Goal: Information Seeking & Learning: Find specific fact

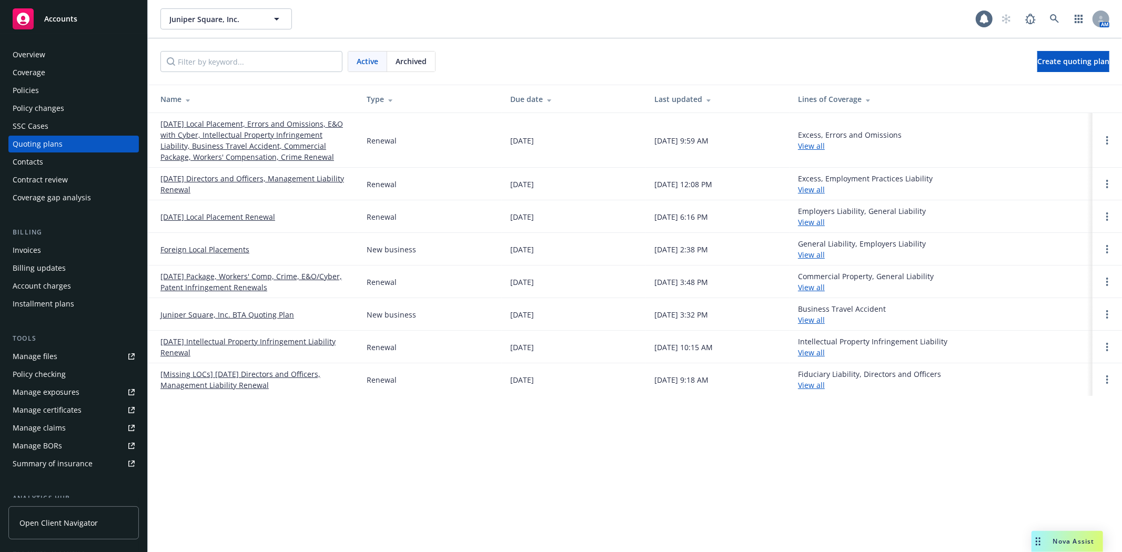
click at [249, 143] on link "[DATE] Local Placement, Errors and Omissions, E&O with Cyber, Intellectual Prop…" at bounding box center [254, 140] width 189 height 44
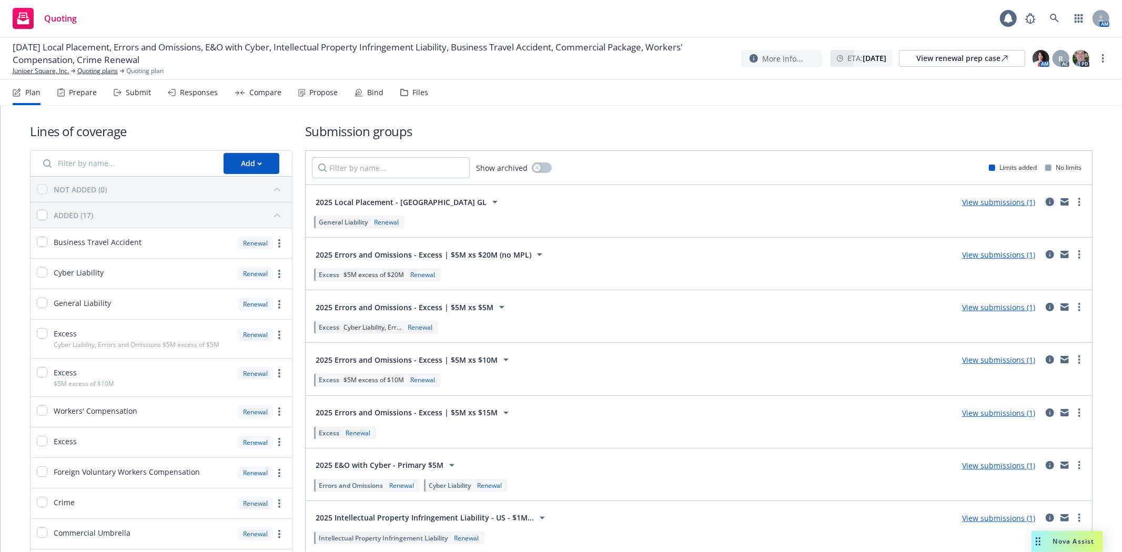
click at [1046, 201] on icon "circleInformation" at bounding box center [1050, 202] width 8 height 8
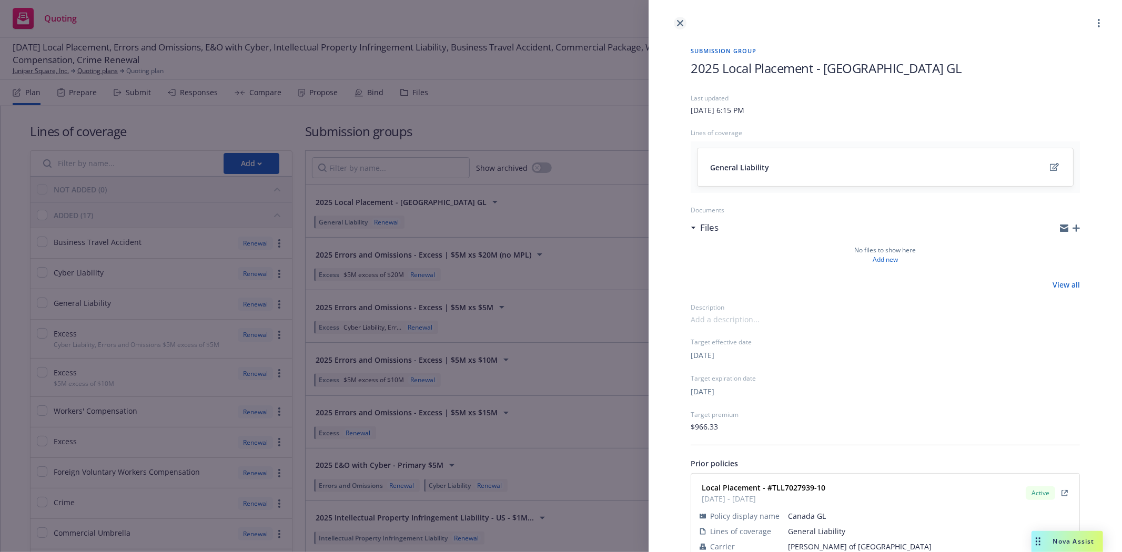
click at [676, 24] on link "close" at bounding box center [680, 23] width 13 height 13
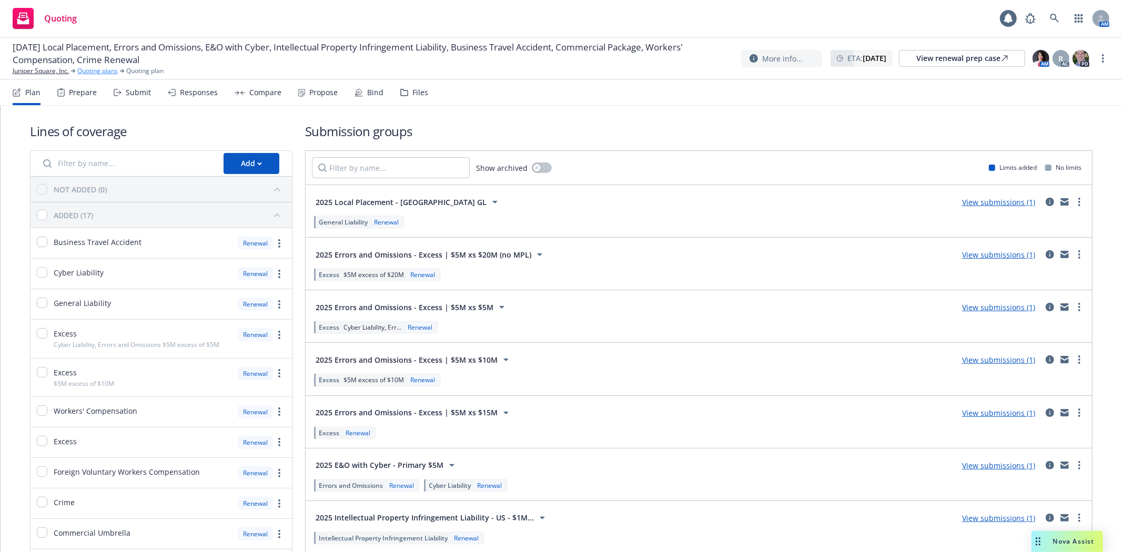
click at [98, 66] on link "Quoting plans" at bounding box center [97, 70] width 41 height 9
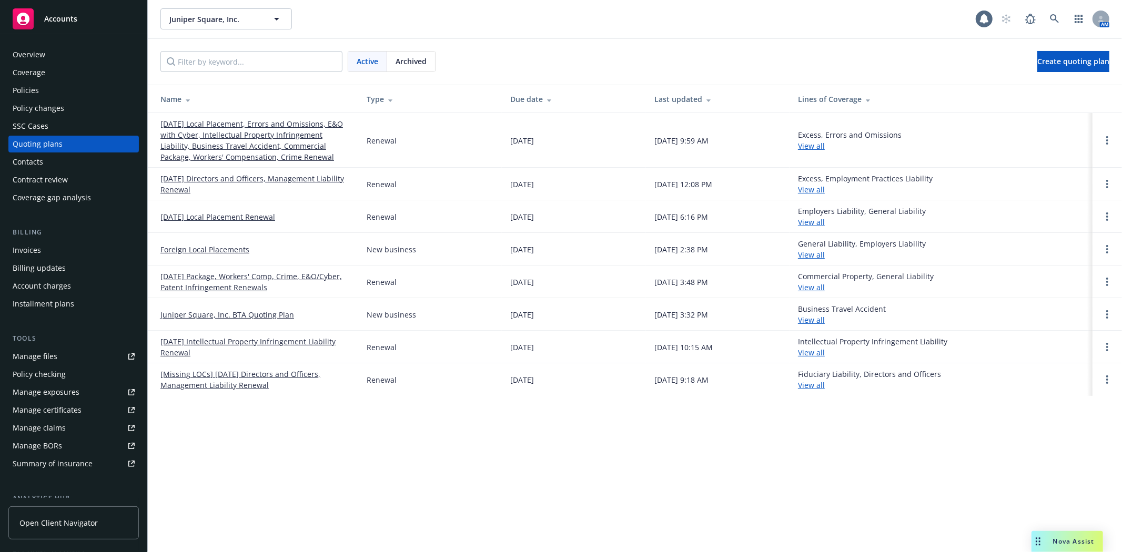
click at [212, 217] on link "10/13/25 Local Placement Renewal" at bounding box center [217, 216] width 115 height 11
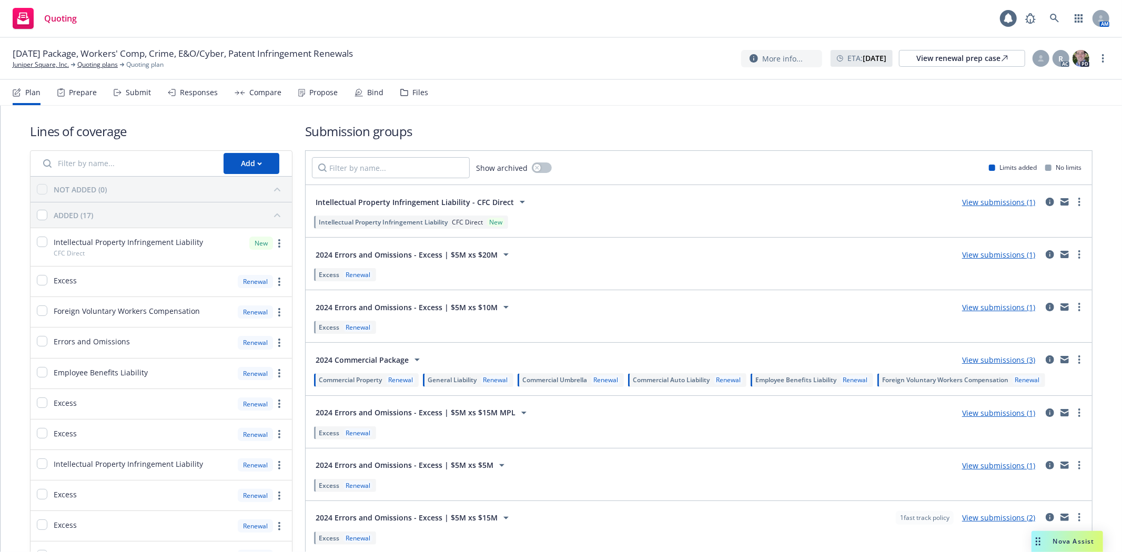
click at [414, 90] on div "Files" at bounding box center [420, 92] width 16 height 8
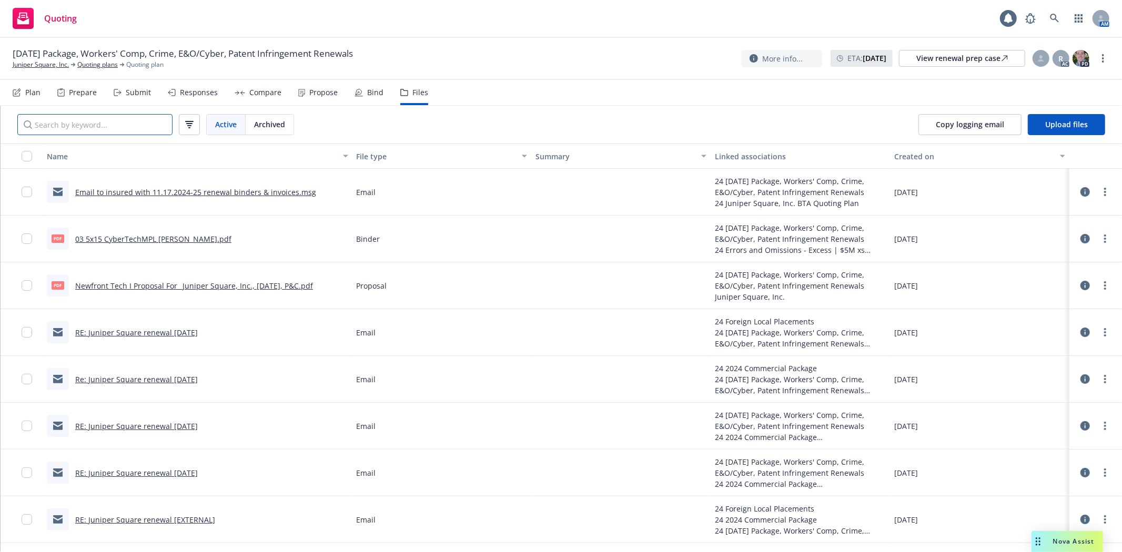
click at [125, 128] on input "Search by keyword..." at bounding box center [94, 124] width 155 height 21
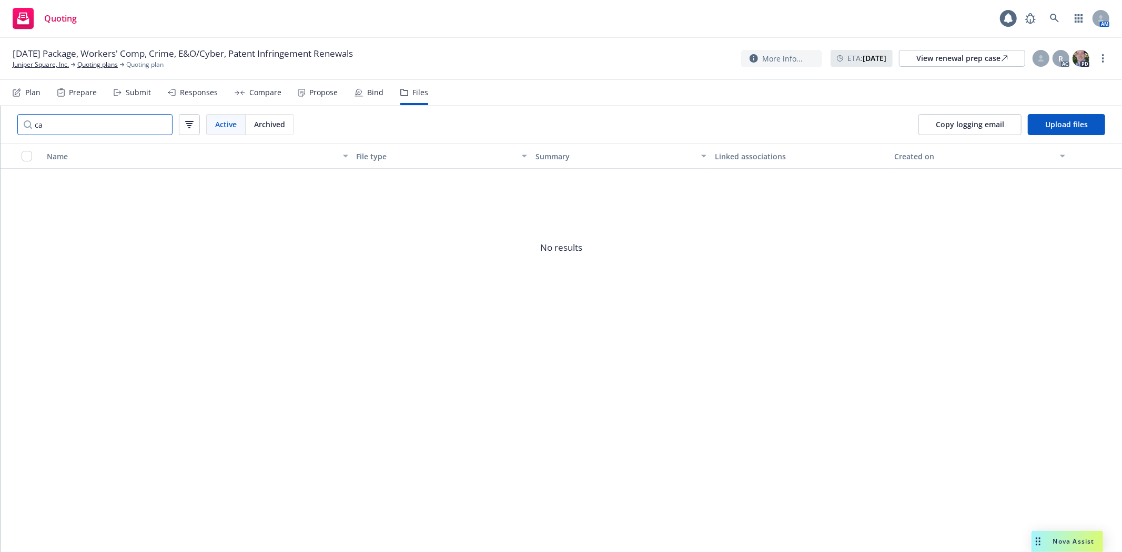
type input "c"
type input "f"
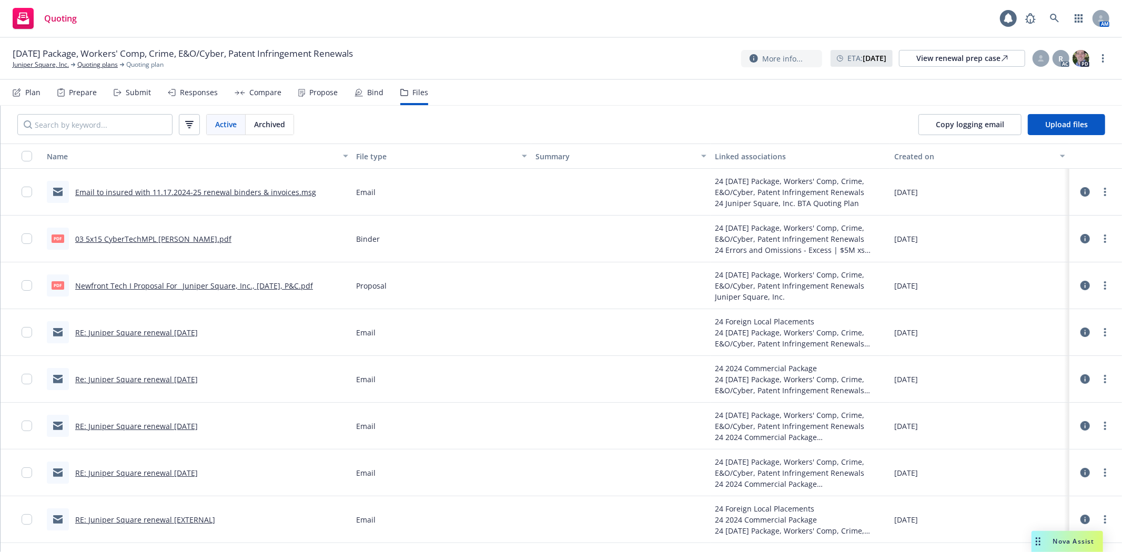
click at [151, 328] on link "RE: Juniper Square renewal Nov 17" at bounding box center [136, 333] width 123 height 10
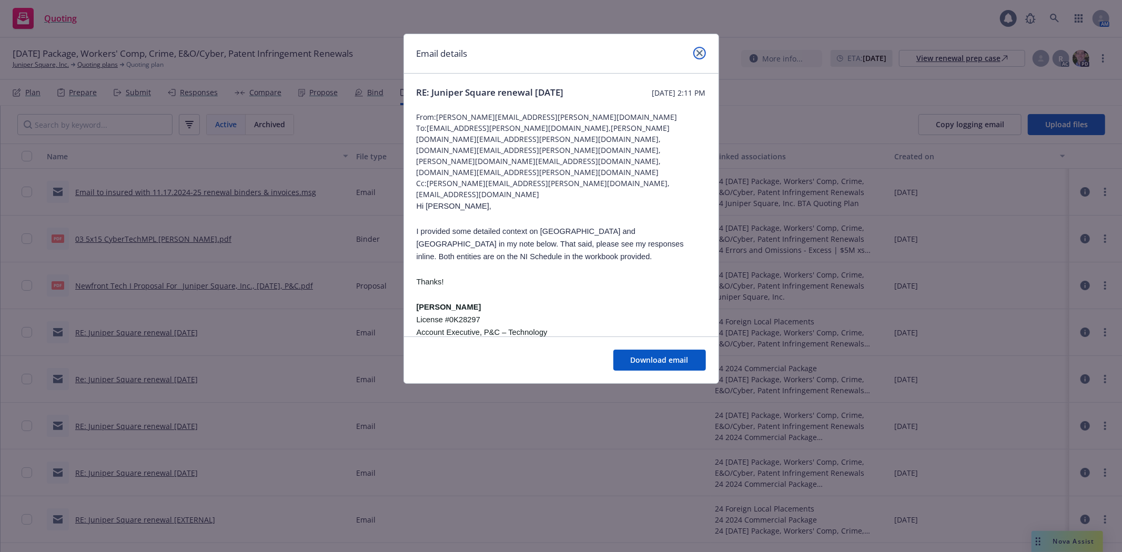
click at [704, 53] on link "close" at bounding box center [699, 53] width 13 height 13
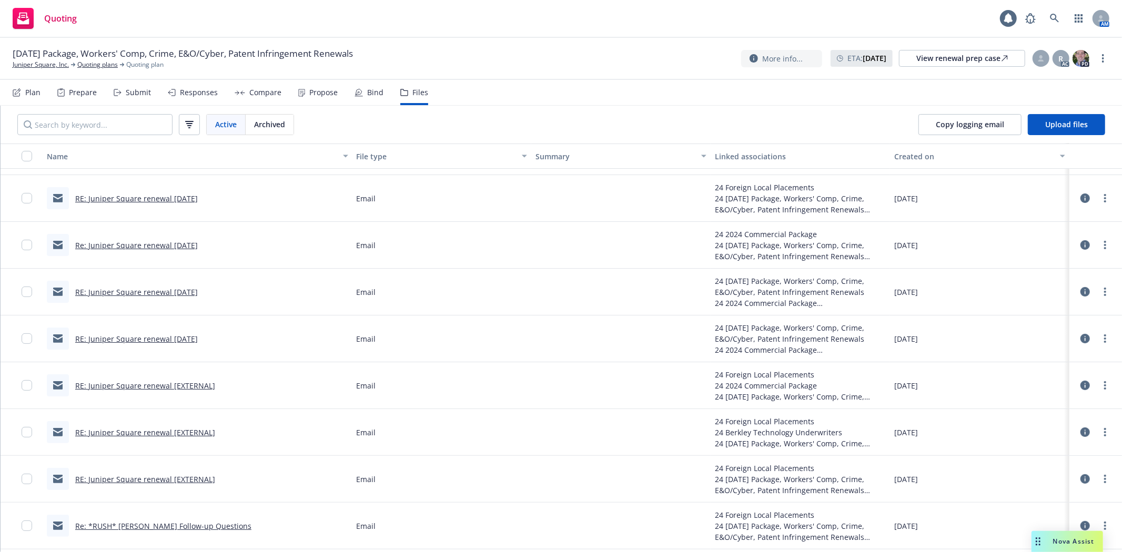
scroll to position [147, 0]
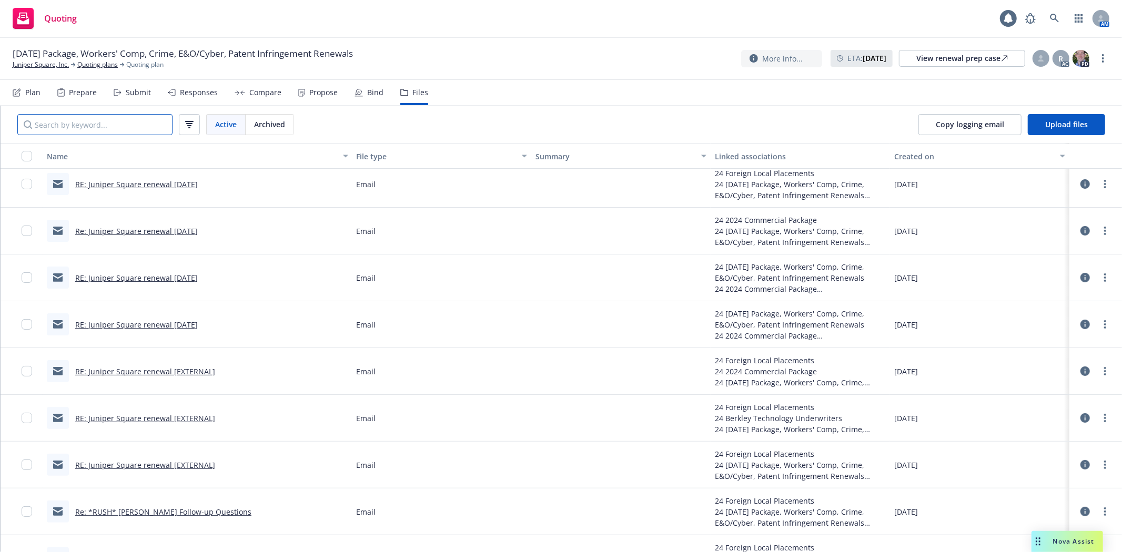
click at [133, 121] on input "Search by keyword..." at bounding box center [94, 124] width 155 height 21
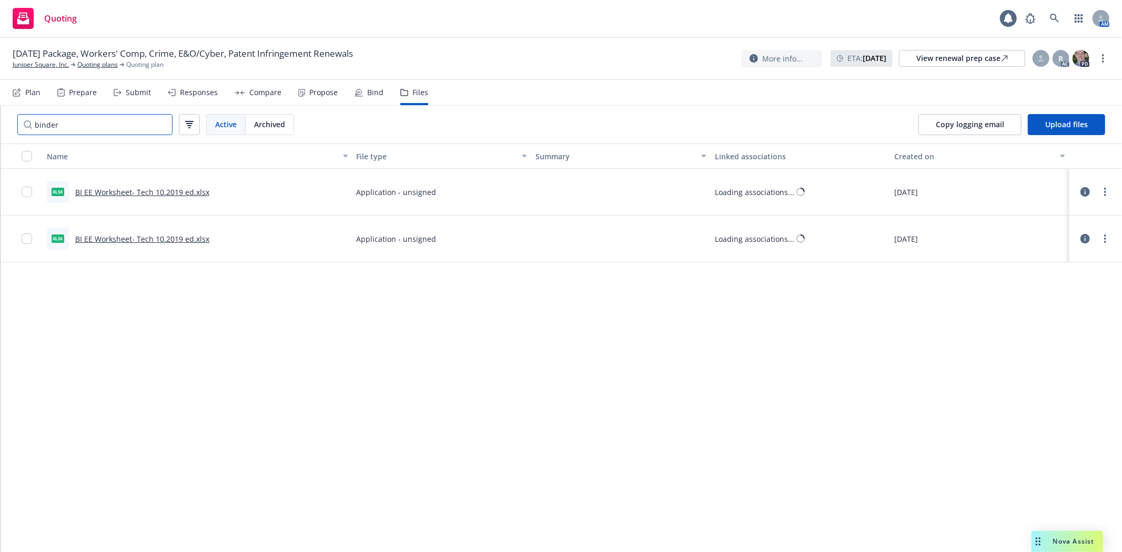
scroll to position [0, 0]
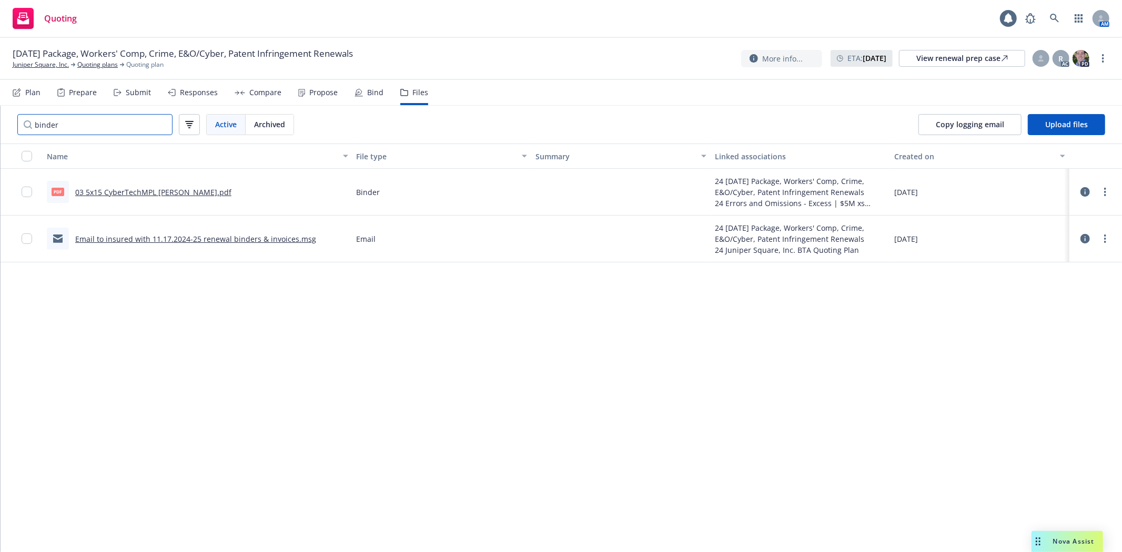
type input "binder"
click at [287, 240] on link "Email to insured with 11.17.2024-25 renewal binders & invoices.msg" at bounding box center [195, 239] width 241 height 10
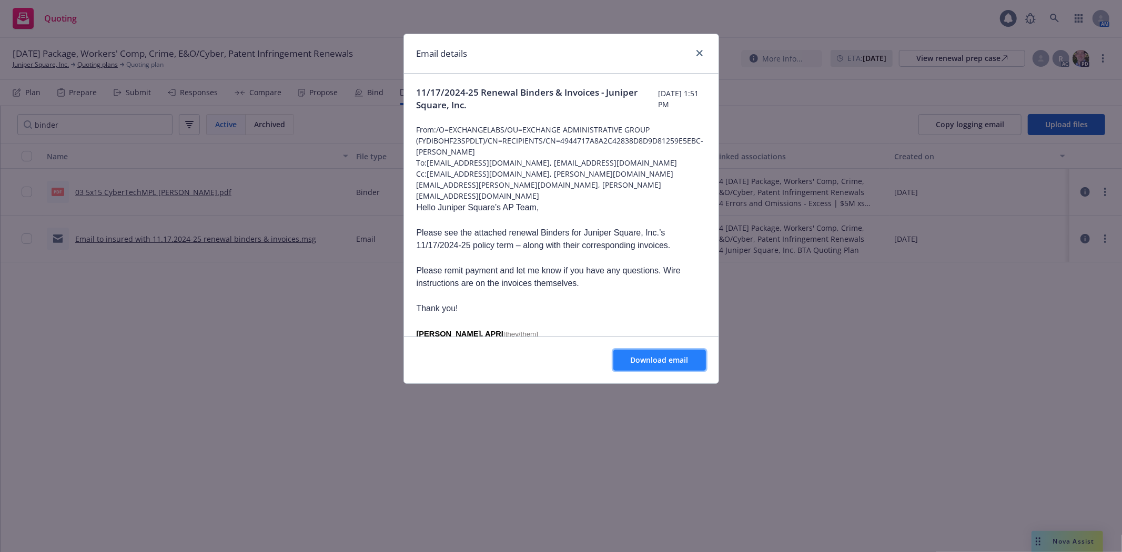
click at [644, 358] on span "Download email" at bounding box center [660, 360] width 58 height 10
click at [693, 53] on link "close" at bounding box center [699, 53] width 13 height 13
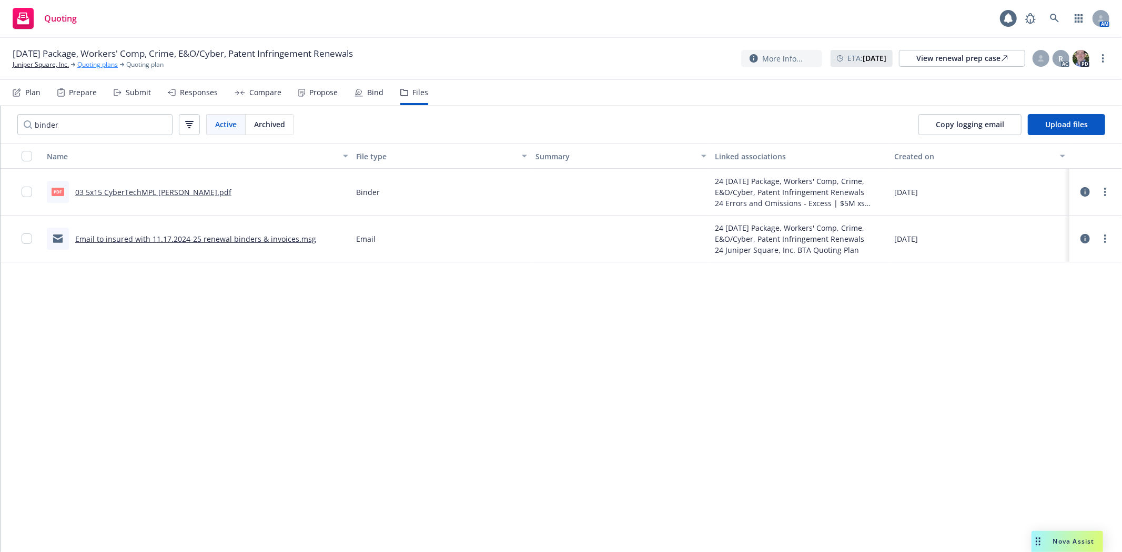
click at [116, 63] on link "Quoting plans" at bounding box center [97, 64] width 41 height 9
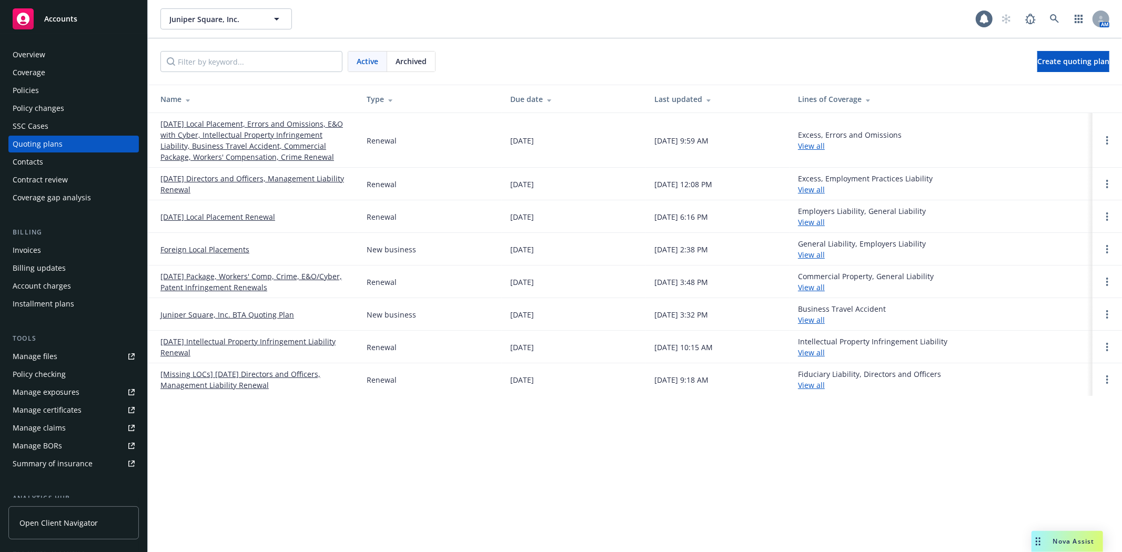
click at [233, 278] on link "[DATE] Package, Workers' Comp, Crime, E&O/Cyber, Patent Infringement Renewals" at bounding box center [254, 282] width 189 height 22
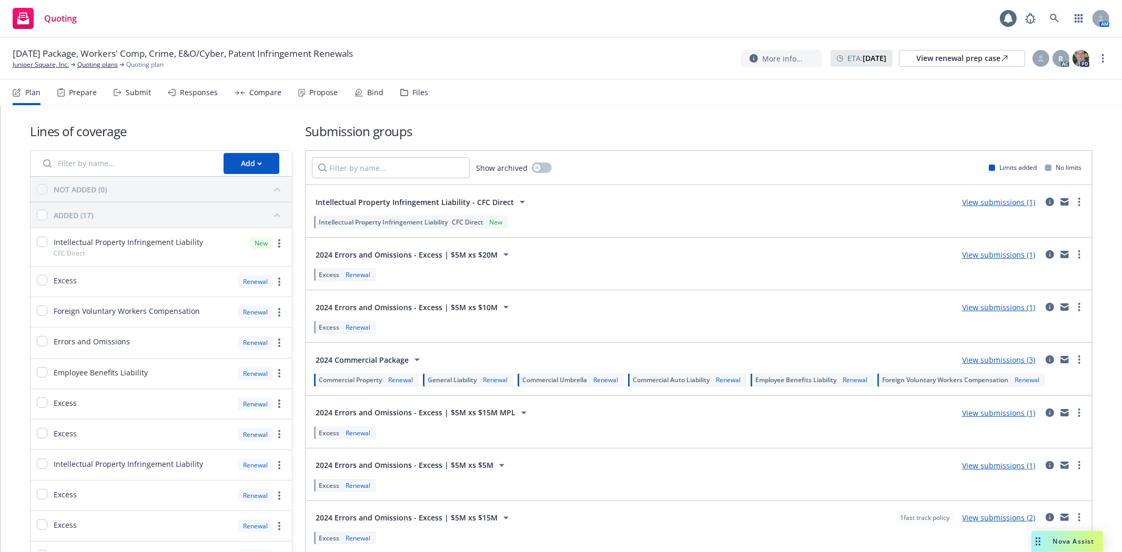
click at [1046, 363] on icon "circleInformation" at bounding box center [1050, 360] width 8 height 8
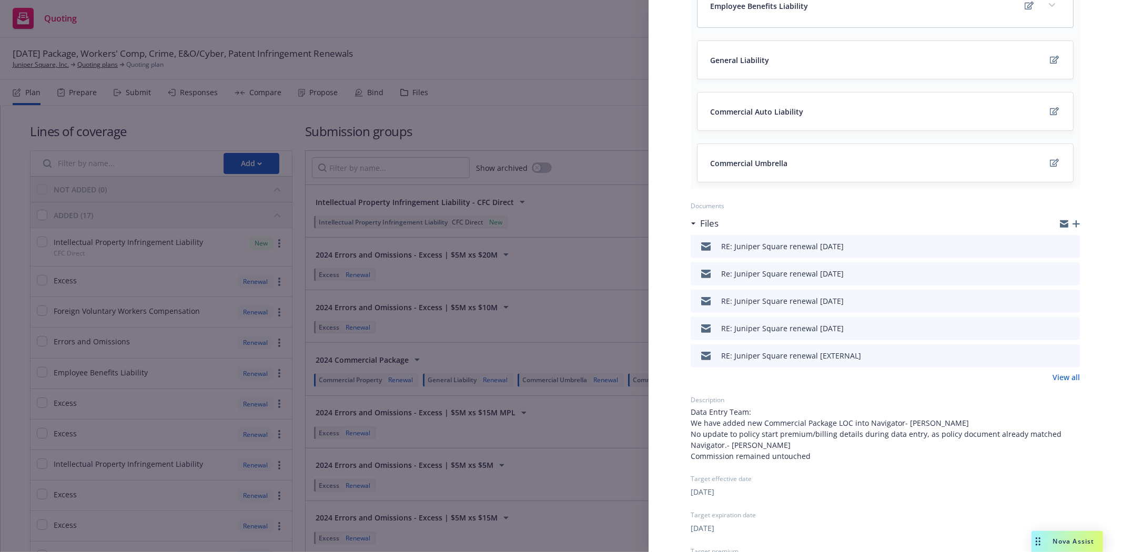
scroll to position [285, 0]
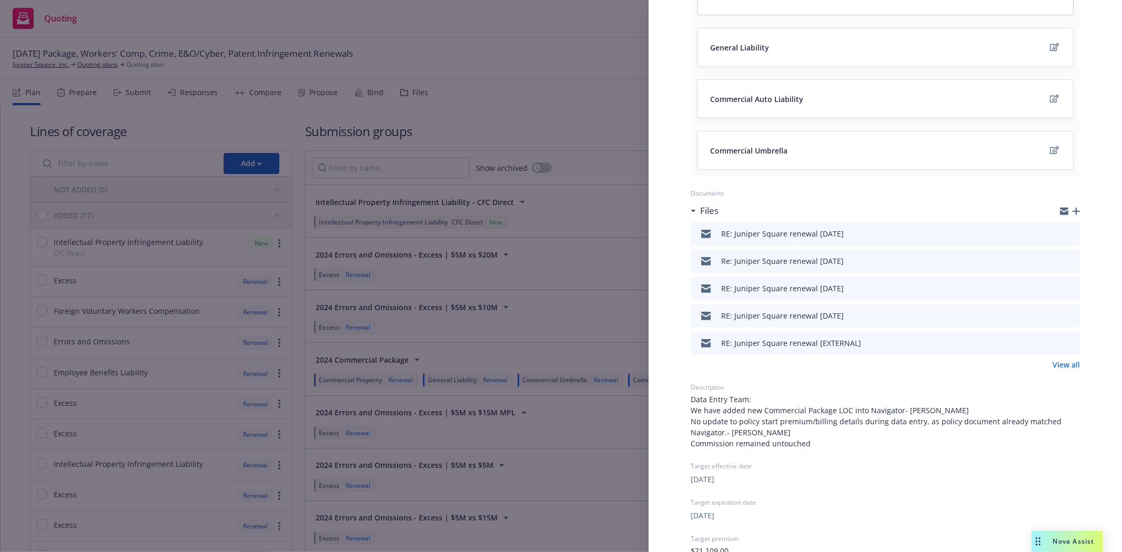
click at [1065, 235] on icon "preview file" at bounding box center [1069, 233] width 9 height 7
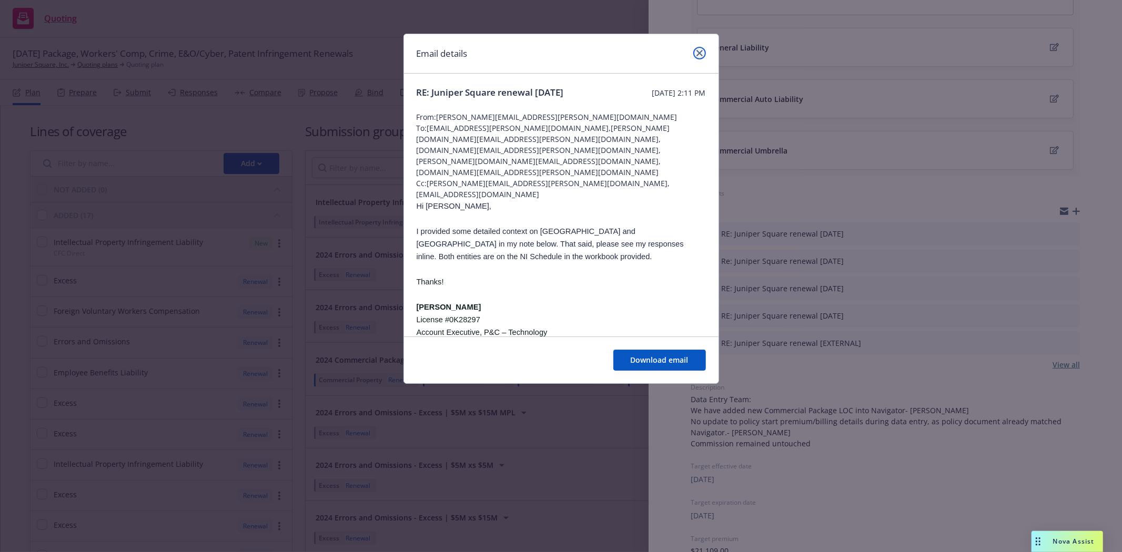
click at [701, 53] on icon "close" at bounding box center [699, 53] width 6 height 6
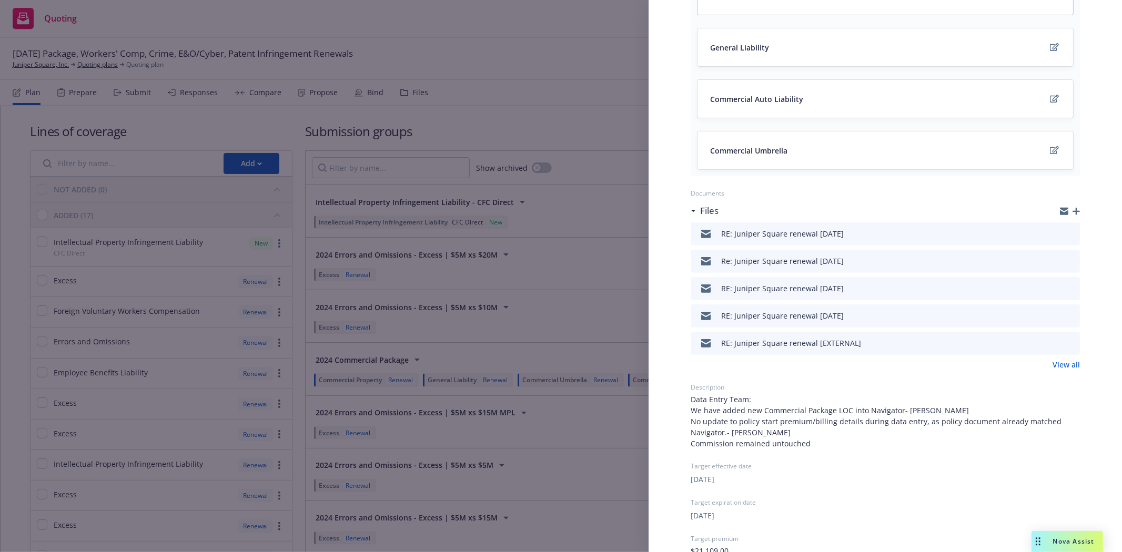
click at [1065, 259] on icon "preview file" at bounding box center [1069, 260] width 9 height 7
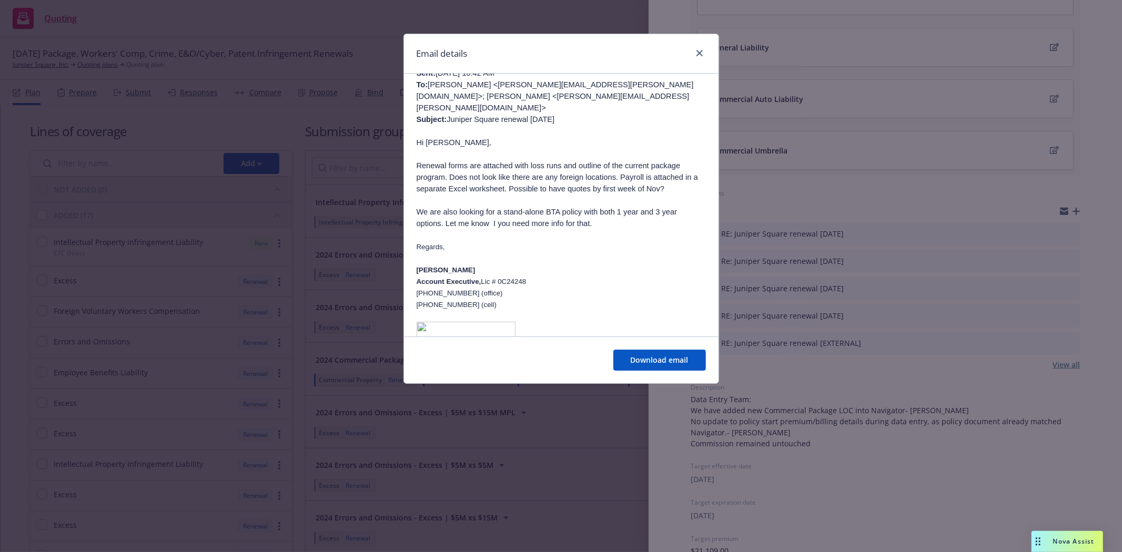
scroll to position [1408, 0]
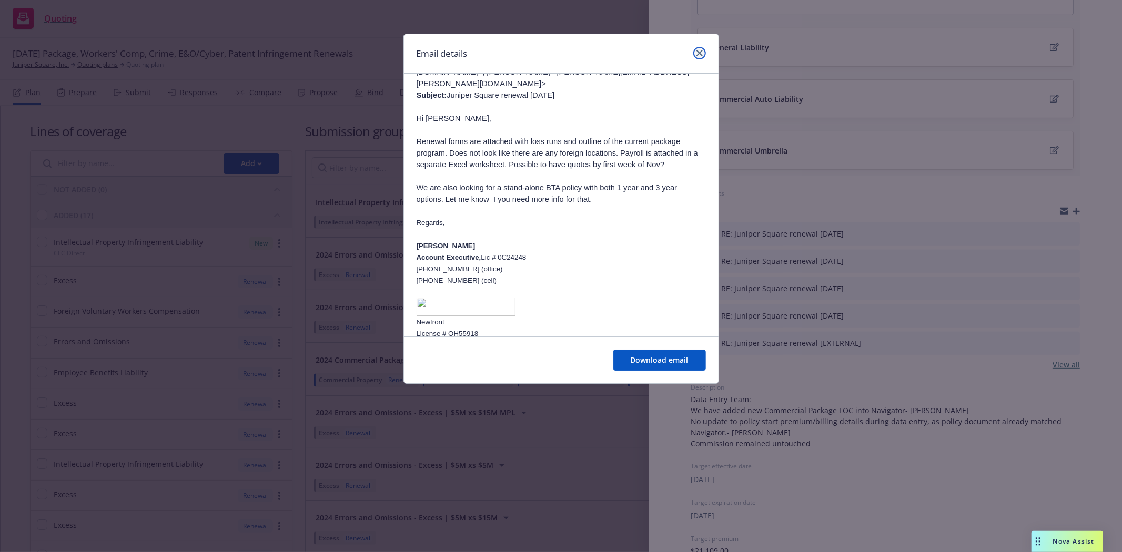
click at [701, 51] on icon "close" at bounding box center [699, 53] width 6 height 6
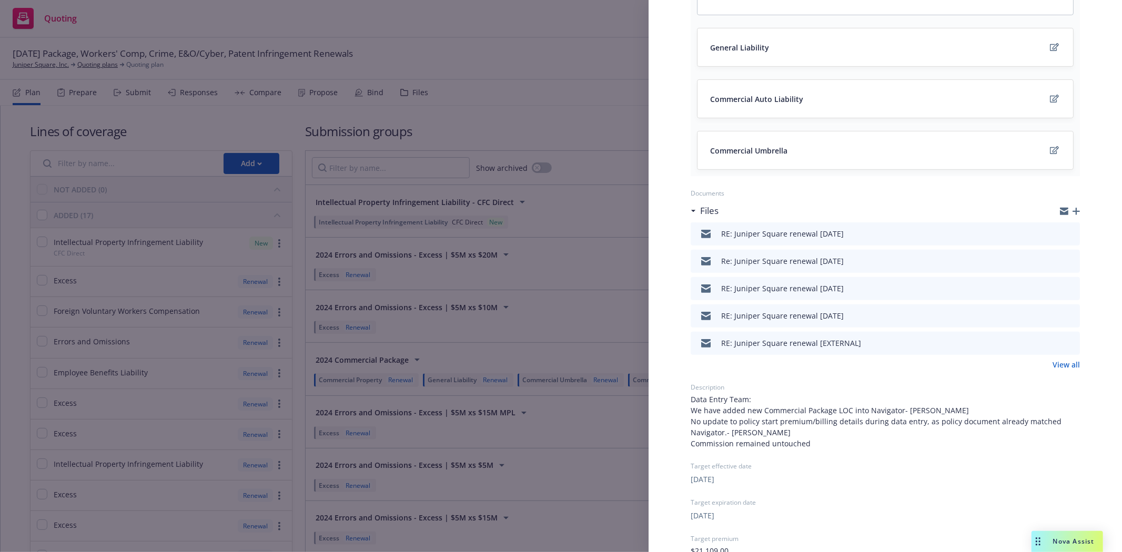
click at [1065, 288] on icon "preview file" at bounding box center [1069, 288] width 9 height 7
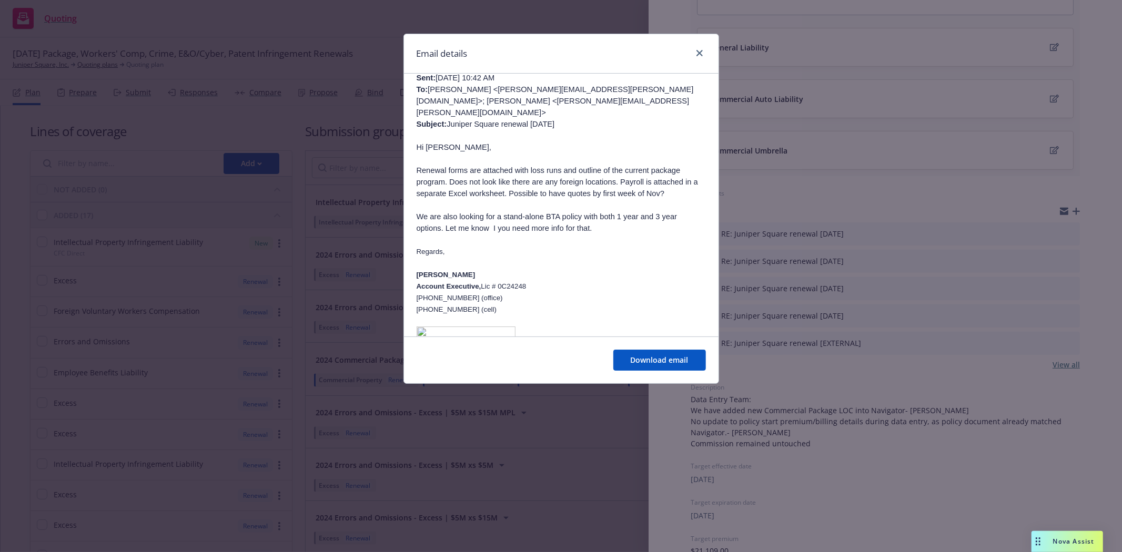
scroll to position [786, 0]
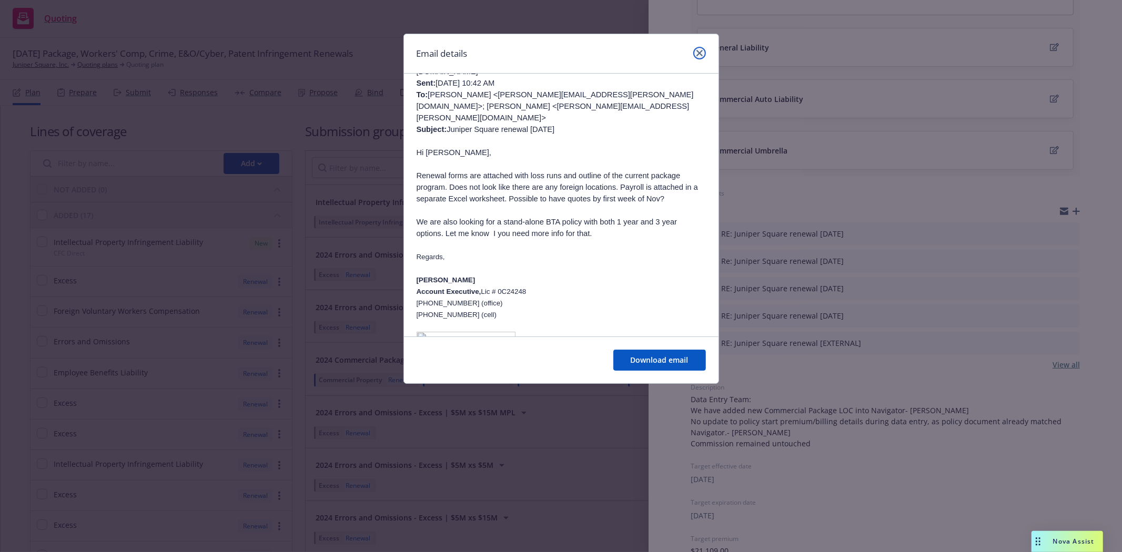
click at [701, 52] on icon "close" at bounding box center [699, 53] width 6 height 6
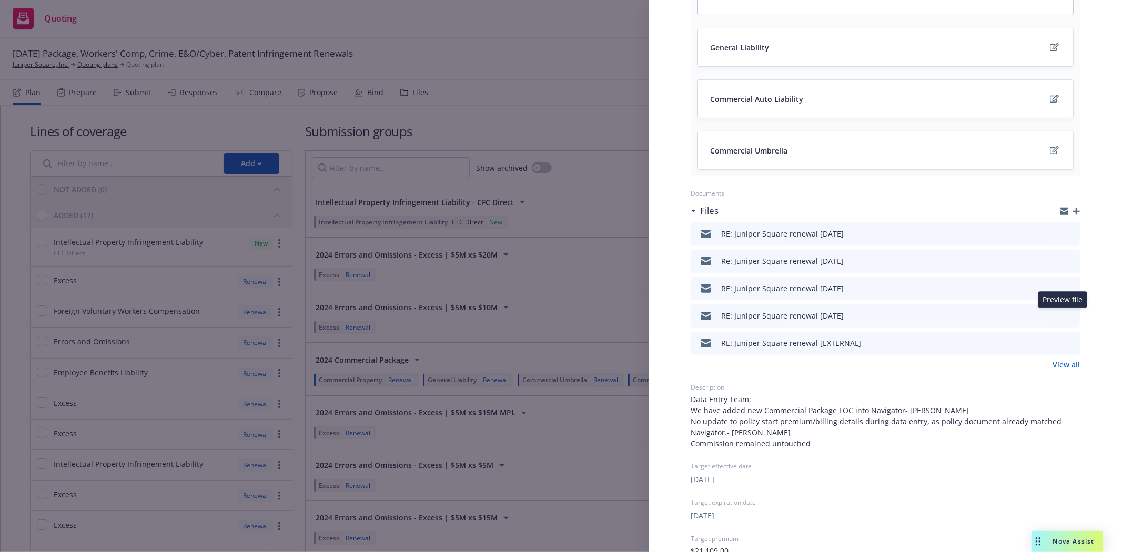
click at [1065, 313] on icon "preview file" at bounding box center [1069, 315] width 9 height 7
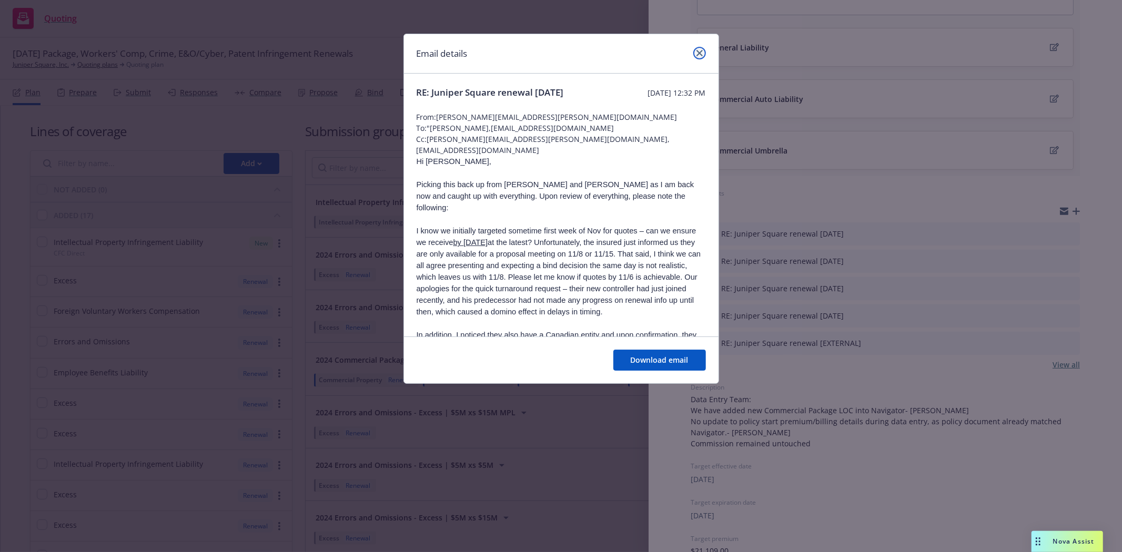
click at [696, 55] on icon "close" at bounding box center [699, 53] width 6 height 6
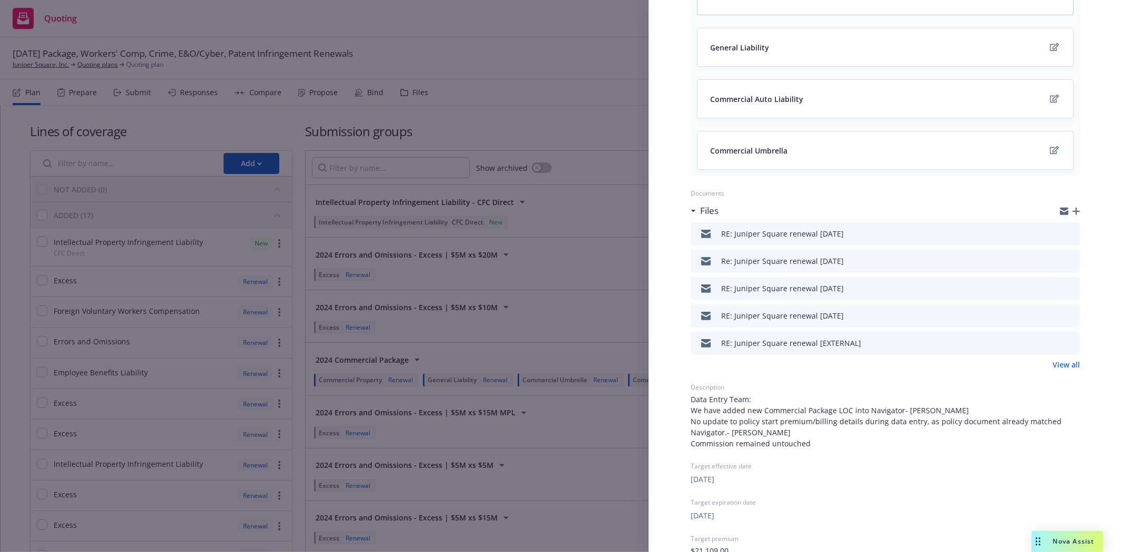
scroll to position [0, 0]
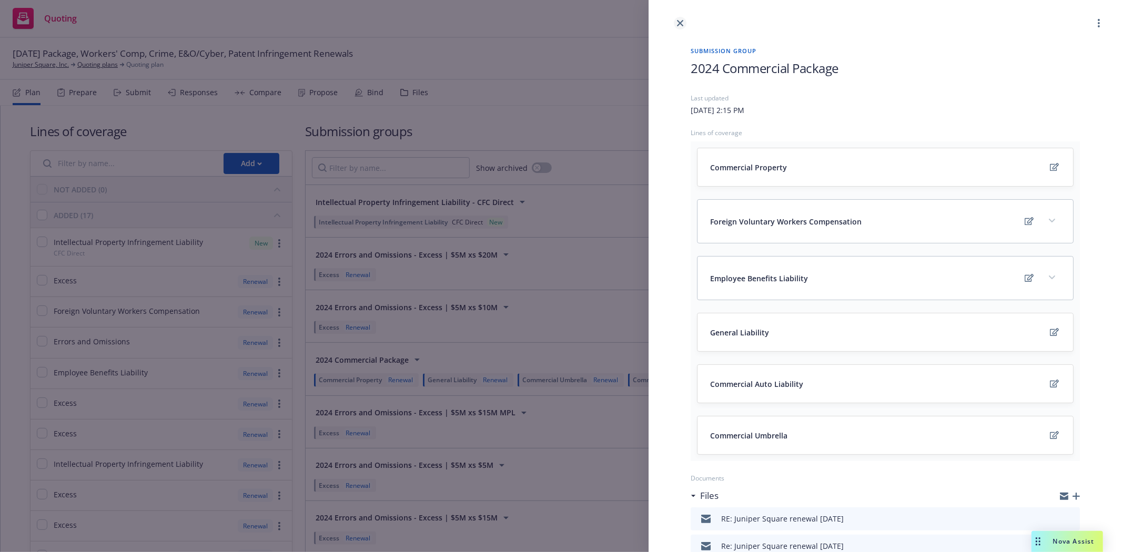
click at [682, 24] on icon "close" at bounding box center [680, 23] width 6 height 6
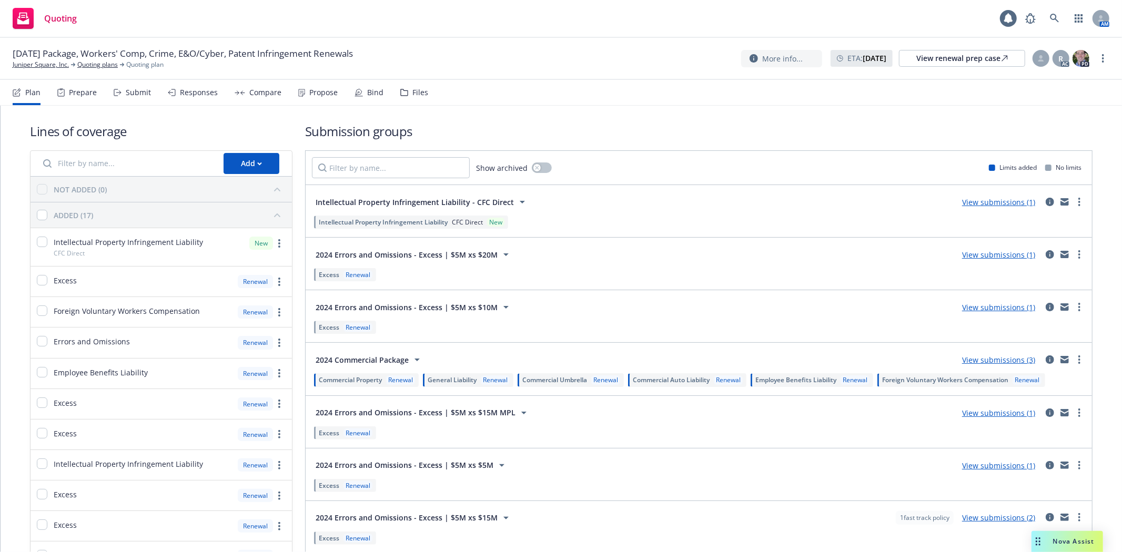
click at [418, 90] on div "Files" at bounding box center [420, 92] width 16 height 8
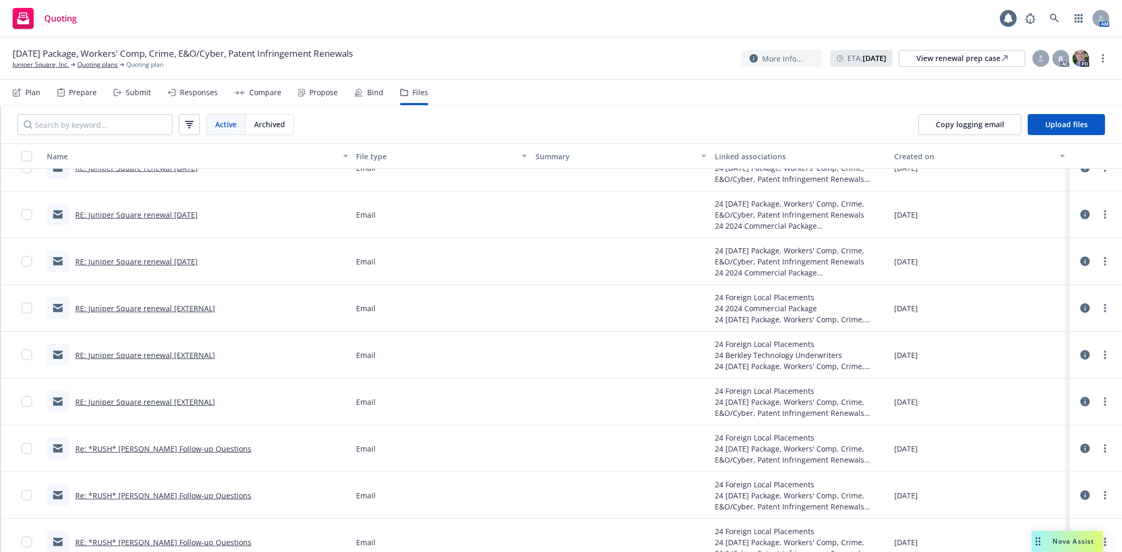
scroll to position [182, 0]
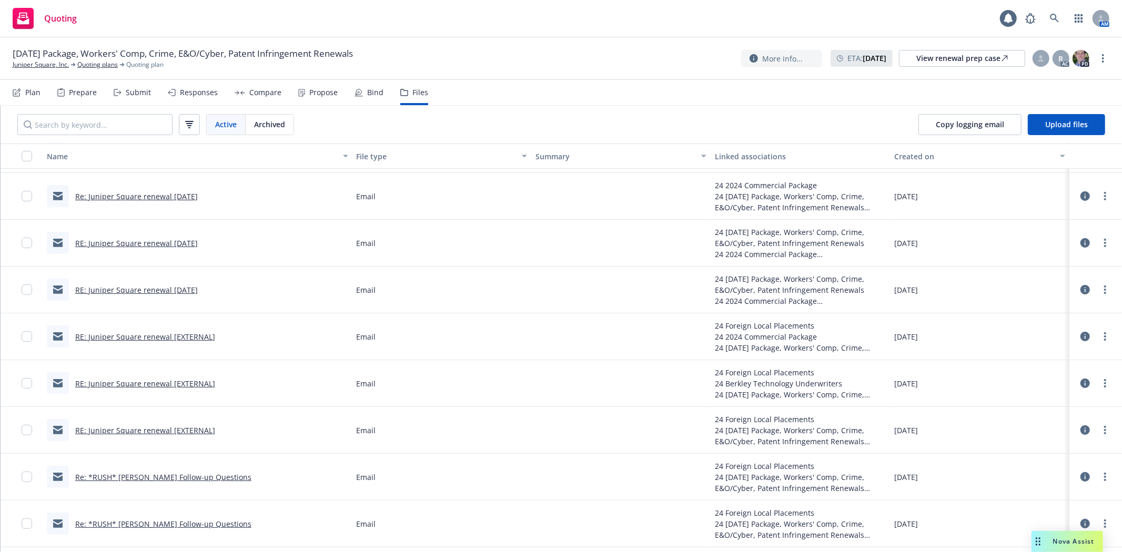
click at [122, 430] on link "RE: Juniper Square renewal [EXTERNAL]" at bounding box center [145, 431] width 140 height 10
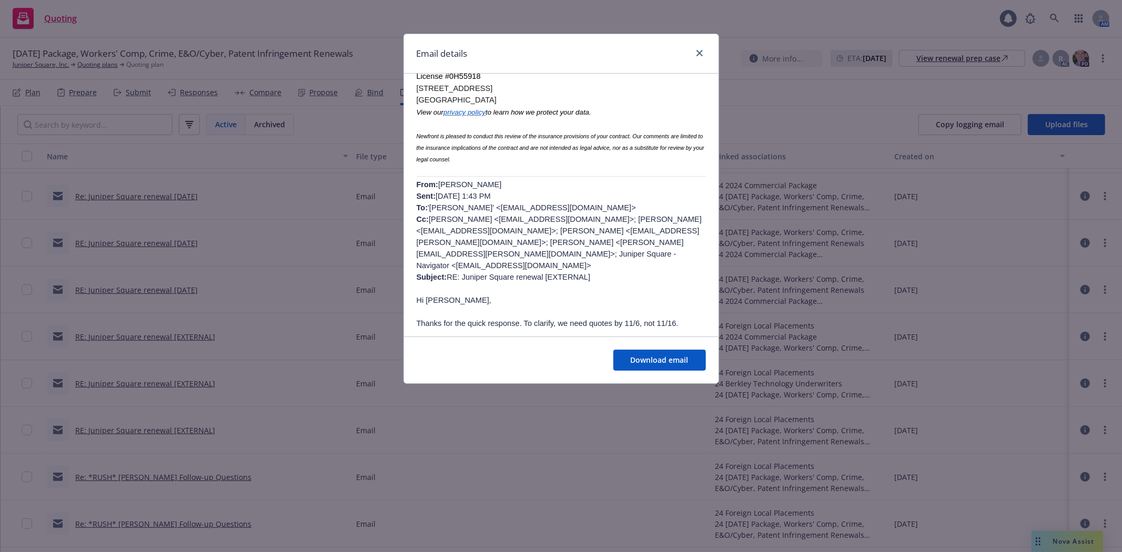
scroll to position [380, 0]
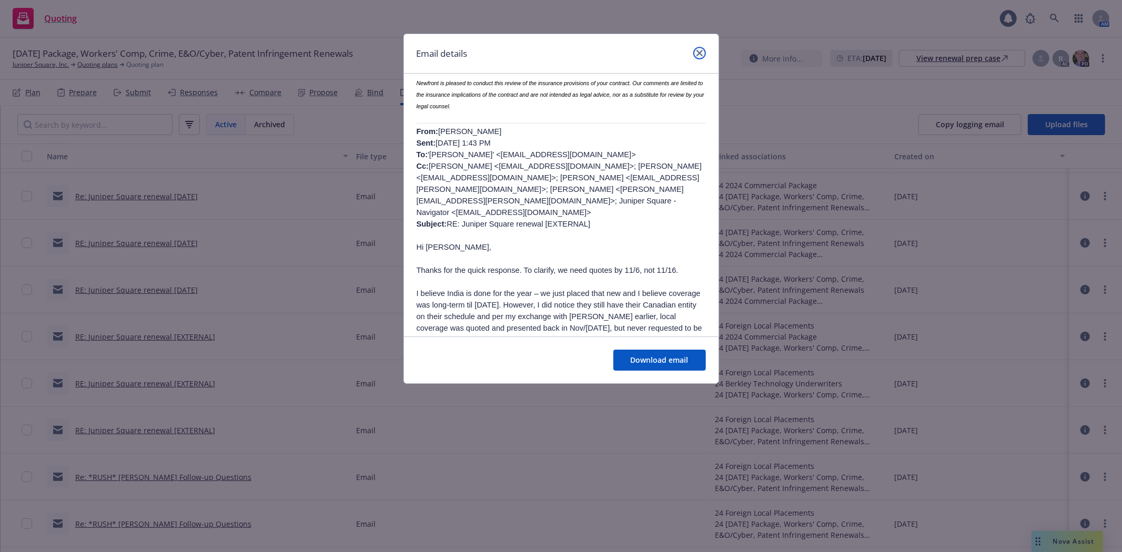
click at [696, 54] on icon "close" at bounding box center [699, 53] width 6 height 6
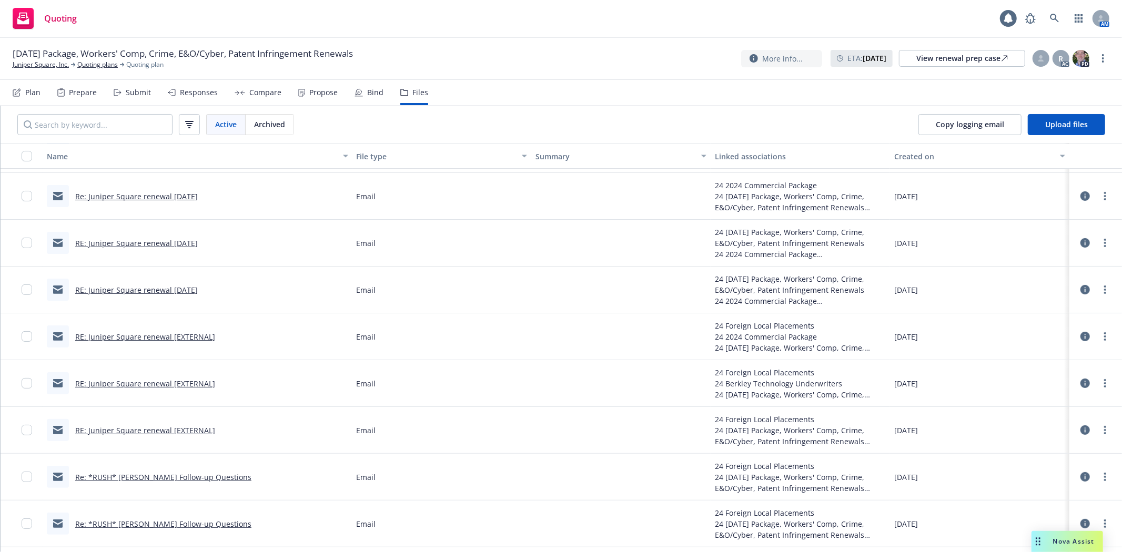
click at [169, 380] on link "RE: Juniper Square renewal [EXTERNAL]" at bounding box center [145, 384] width 140 height 10
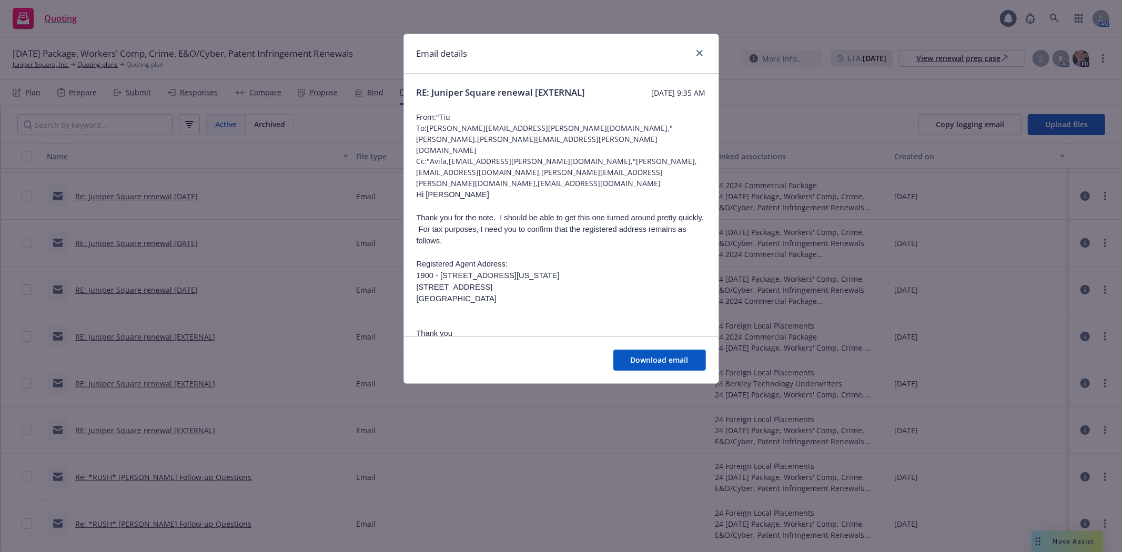
click at [563, 247] on p at bounding box center [561, 253] width 289 height 12
drag, startPoint x: 450, startPoint y: 290, endPoint x: 408, endPoint y: 251, distance: 57.7
copy div "Registered Agent Address: 1900 - 1040 WEST GEORGIA STREET VANCOUVER BC V6E 4H3 …"
click at [584, 270] on p "1900 - 1040 WEST GEORGIA STREET VANCOUVER BC V6E 4H3 CANADA" at bounding box center [561, 287] width 289 height 35
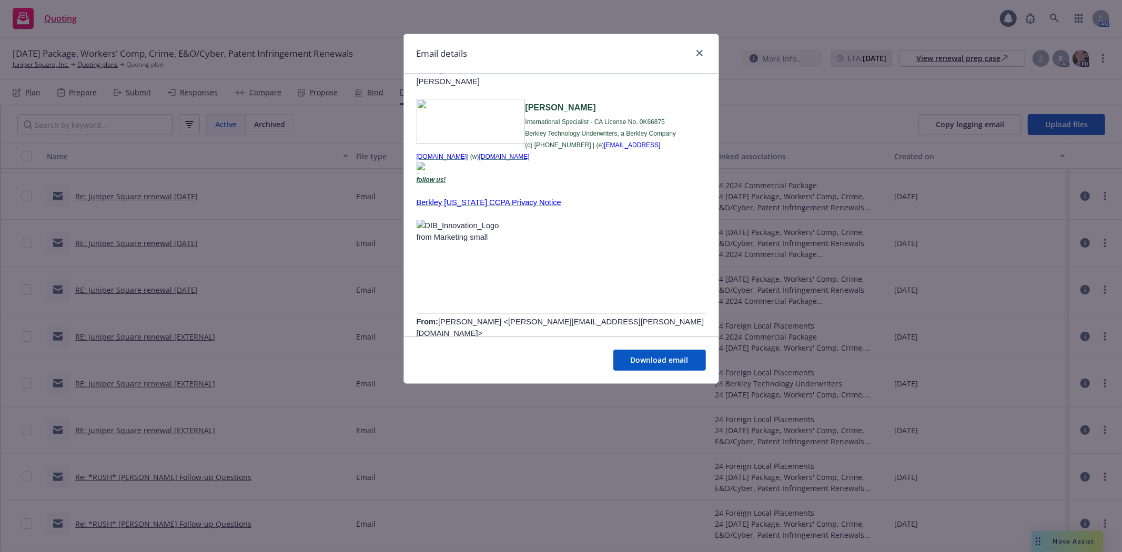
scroll to position [263, 0]
click at [691, 47] on div at bounding box center [697, 54] width 17 height 14
click at [696, 51] on icon "close" at bounding box center [699, 53] width 6 height 6
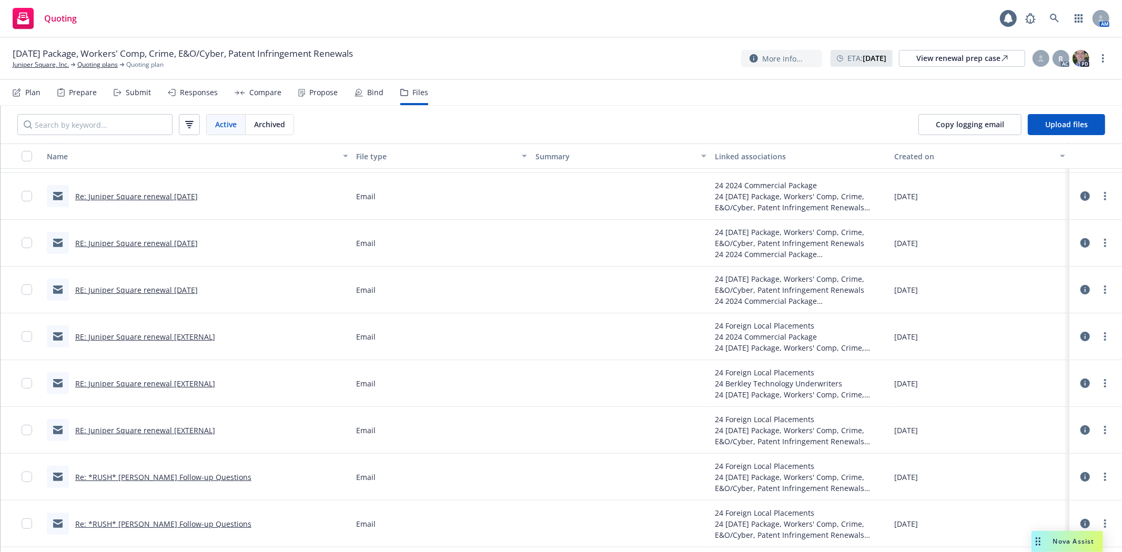
click at [106, 290] on link "RE: Juniper Square renewal Nov 17" at bounding box center [136, 290] width 123 height 10
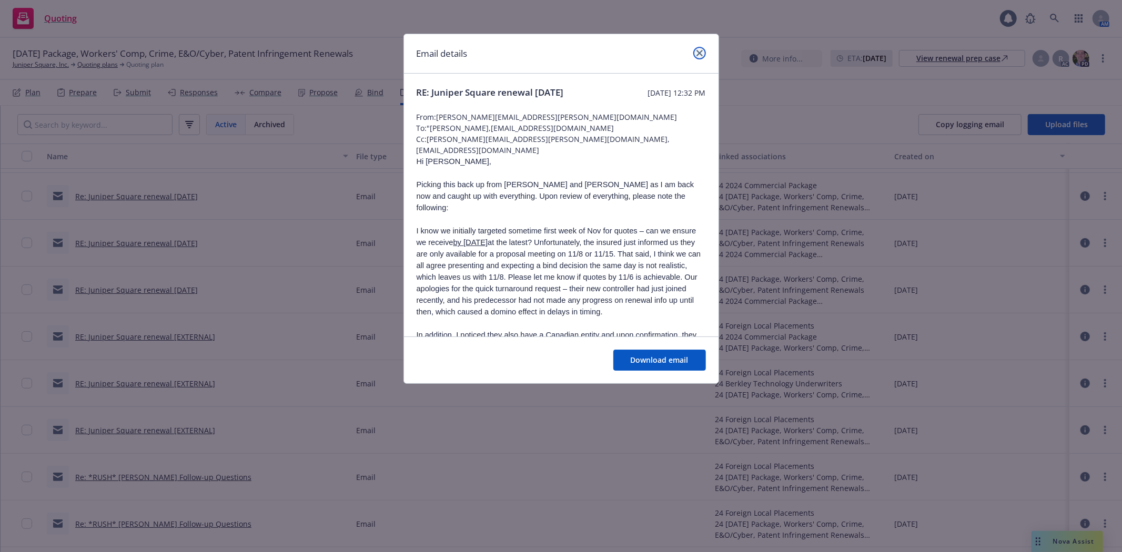
click at [696, 48] on link "close" at bounding box center [699, 53] width 13 height 13
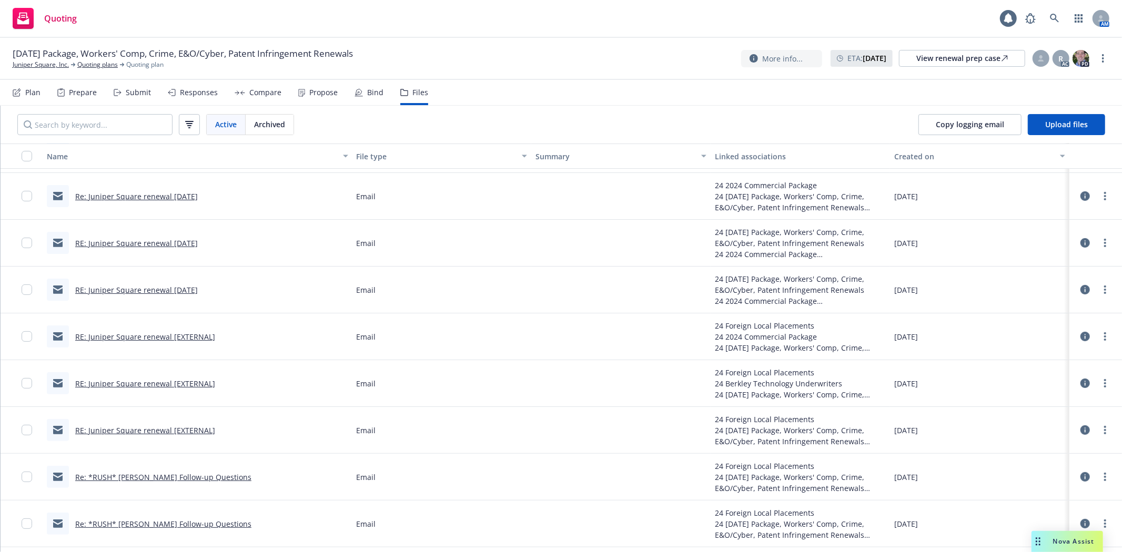
click at [150, 240] on link "RE: Juniper Square renewal Nov 17" at bounding box center [136, 243] width 123 height 10
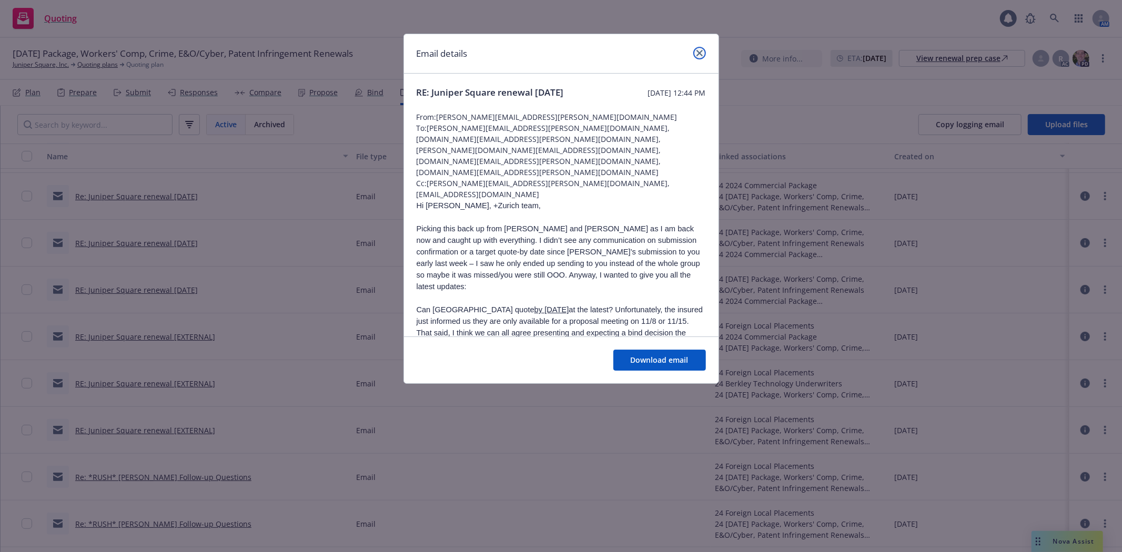
click at [701, 51] on icon "close" at bounding box center [699, 53] width 6 height 6
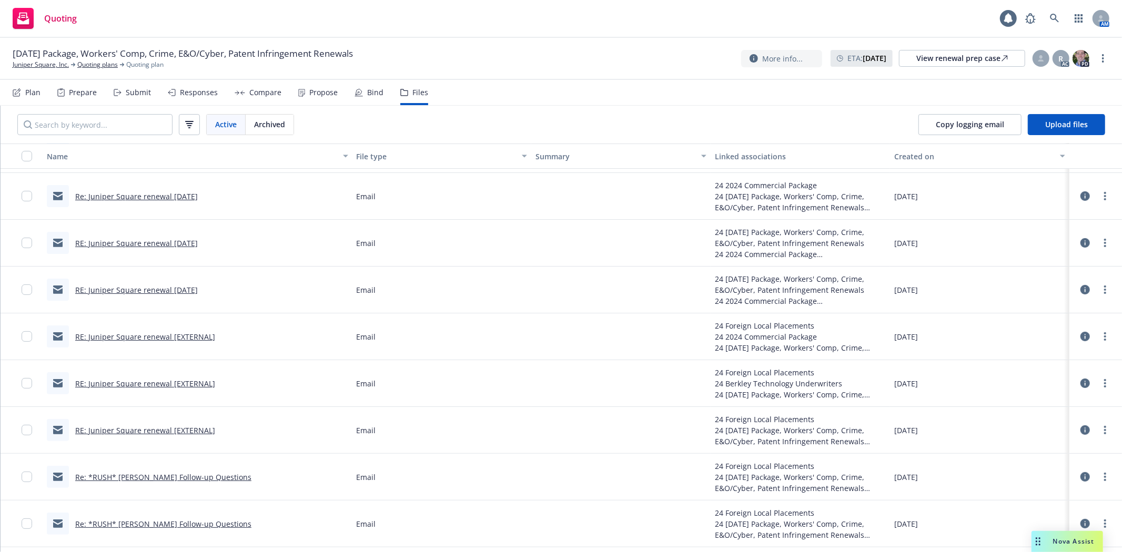
click at [157, 193] on link "Re: Juniper Square renewal Nov 17" at bounding box center [136, 196] width 123 height 10
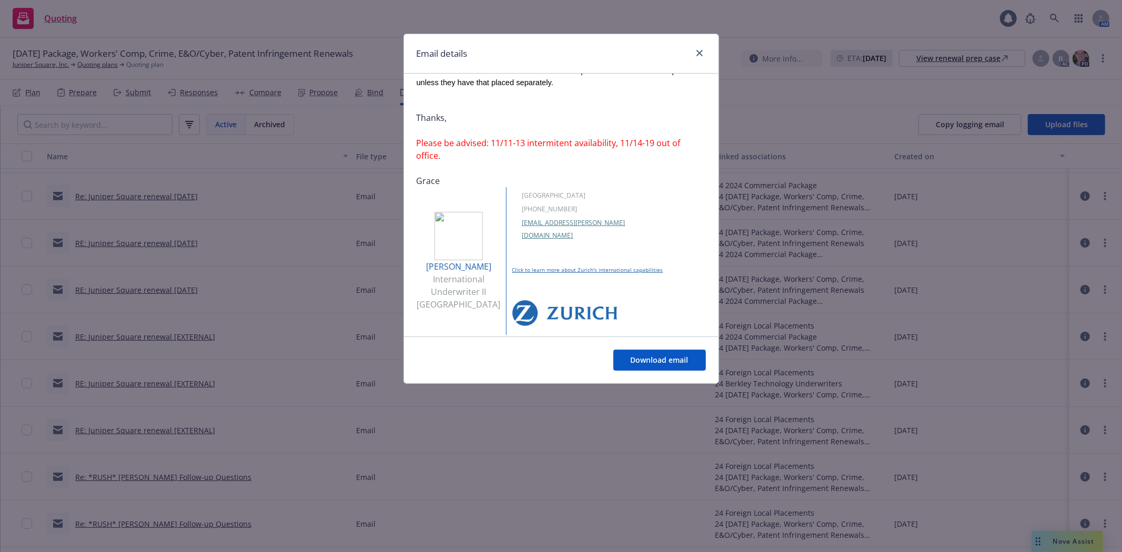
scroll to position [250, 0]
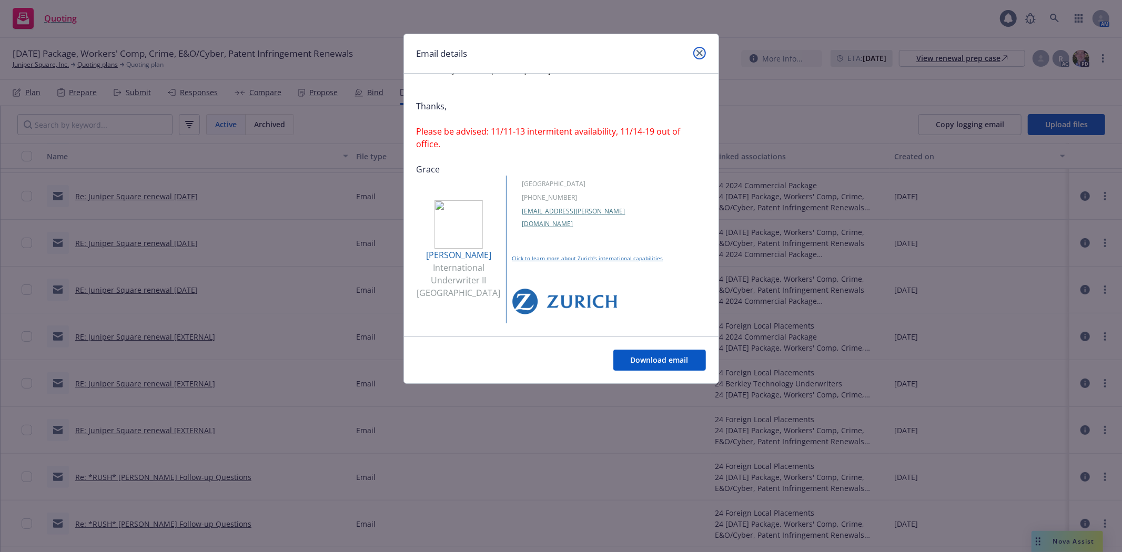
click at [698, 47] on link "close" at bounding box center [699, 53] width 13 height 13
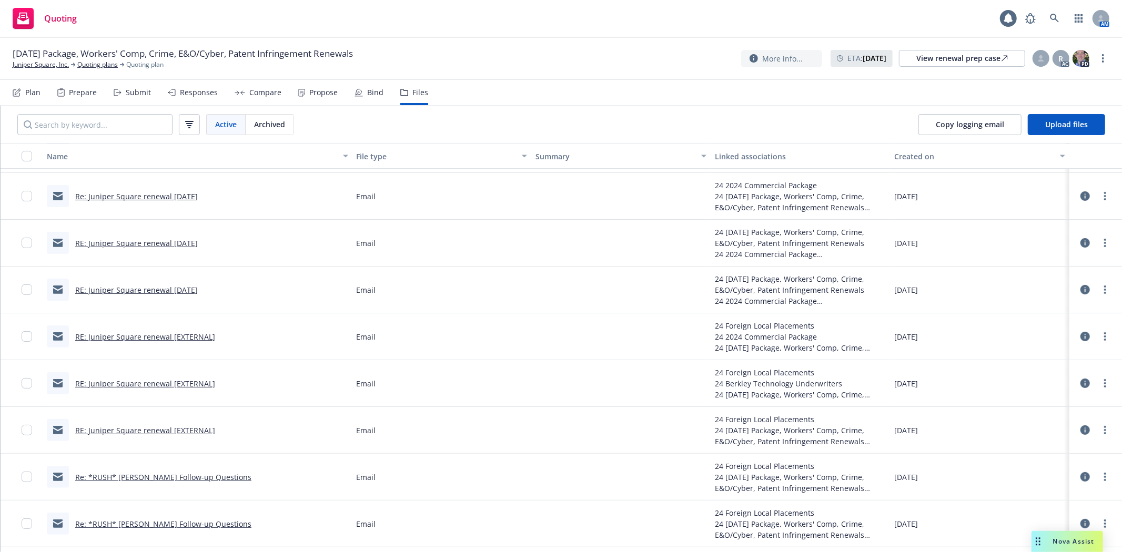
scroll to position [105, 0]
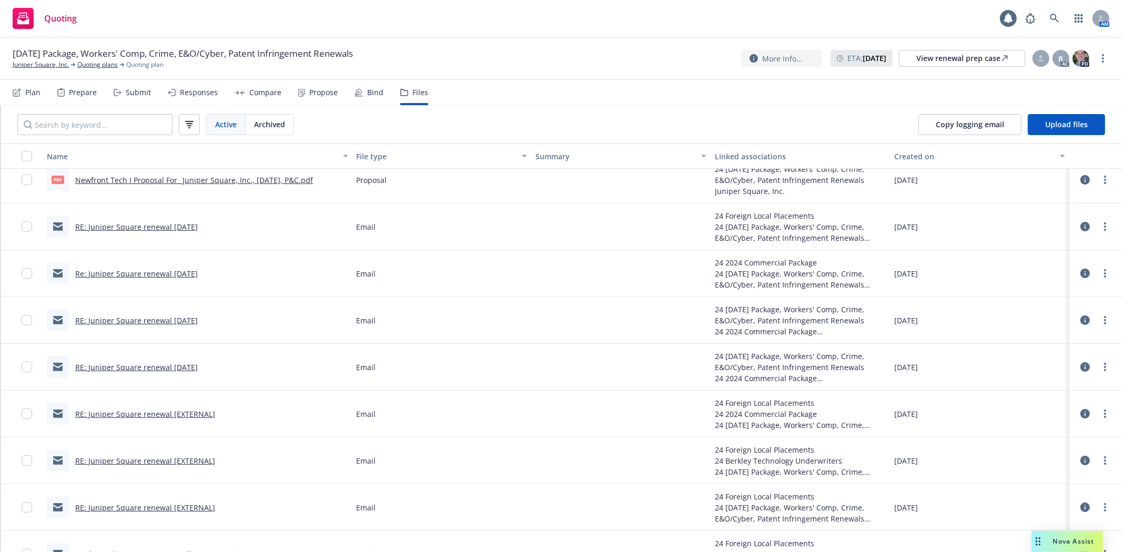
click at [152, 271] on link "Re: Juniper Square renewal Nov 17" at bounding box center [136, 274] width 123 height 10
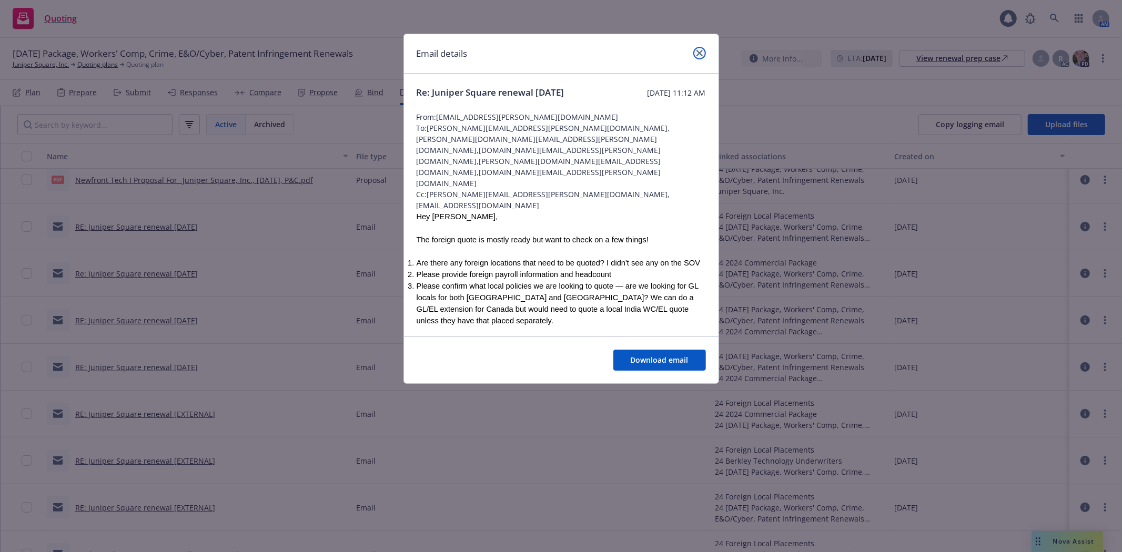
click at [702, 53] on icon "close" at bounding box center [699, 53] width 6 height 6
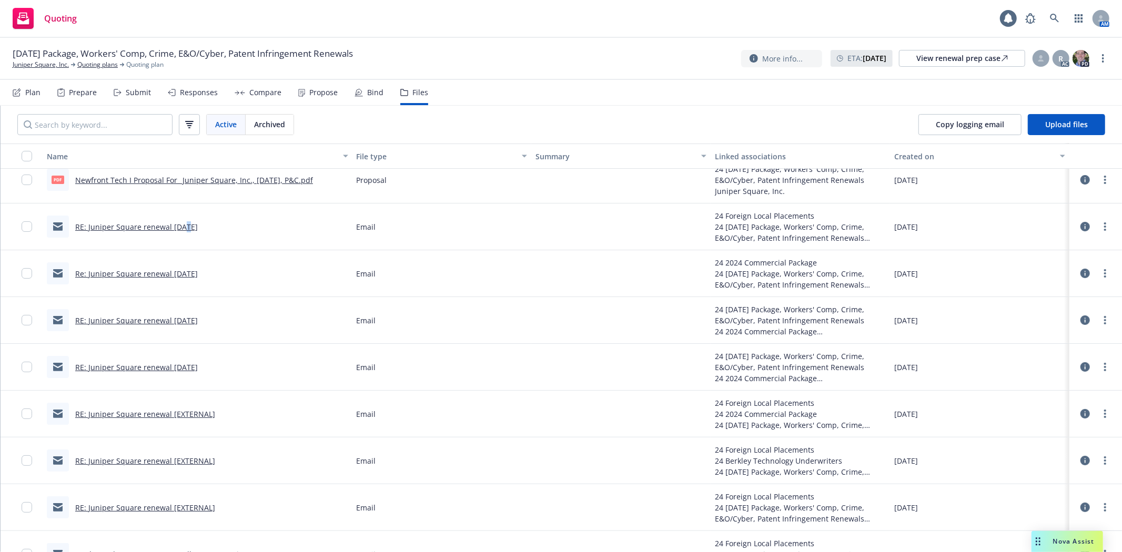
click at [185, 225] on link "RE: Juniper Square renewal Nov 17" at bounding box center [136, 227] width 123 height 10
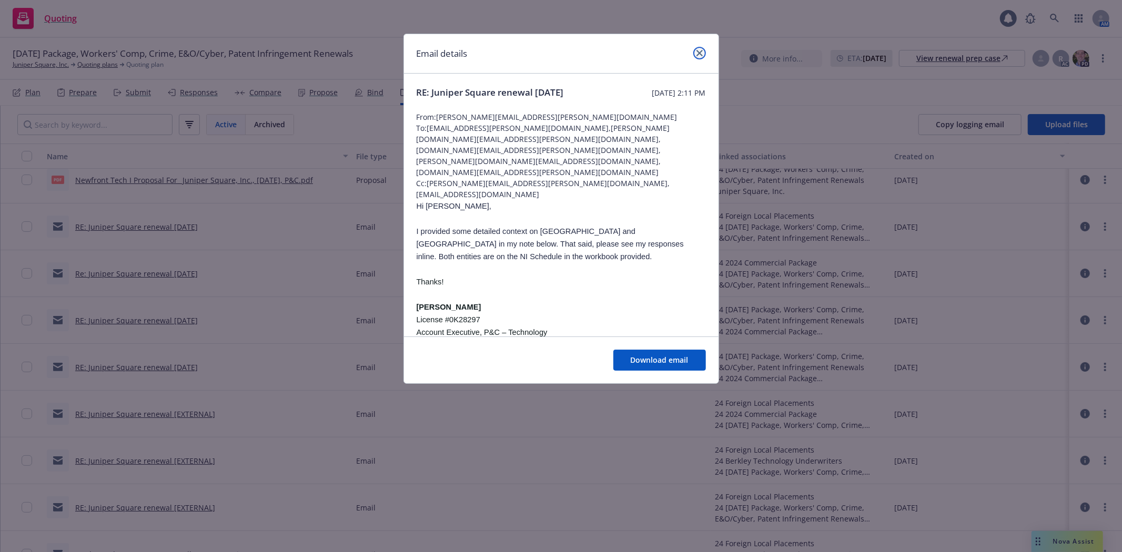
click at [701, 50] on icon "close" at bounding box center [699, 53] width 6 height 6
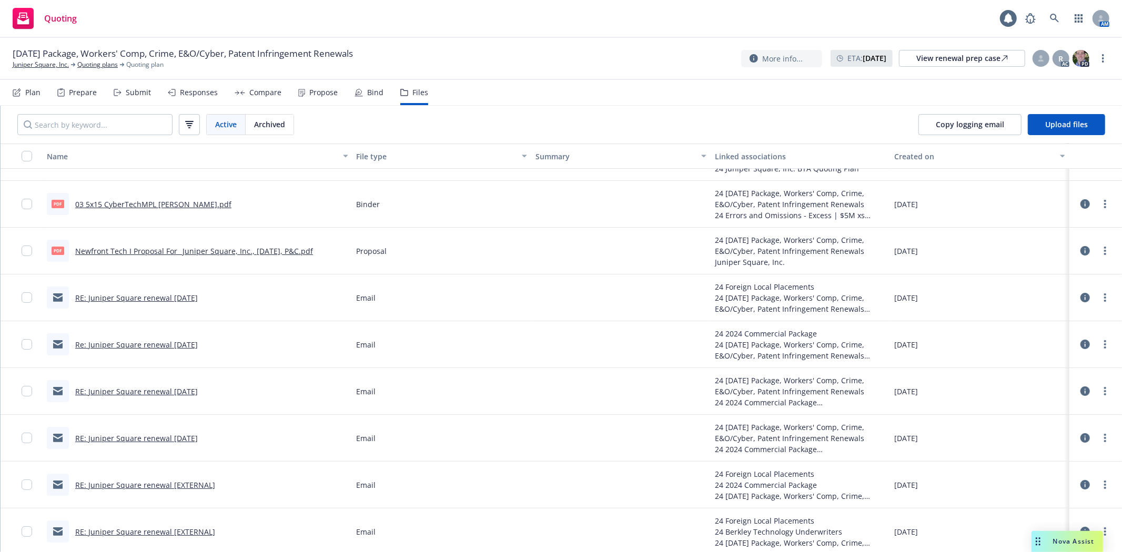
scroll to position [0, 0]
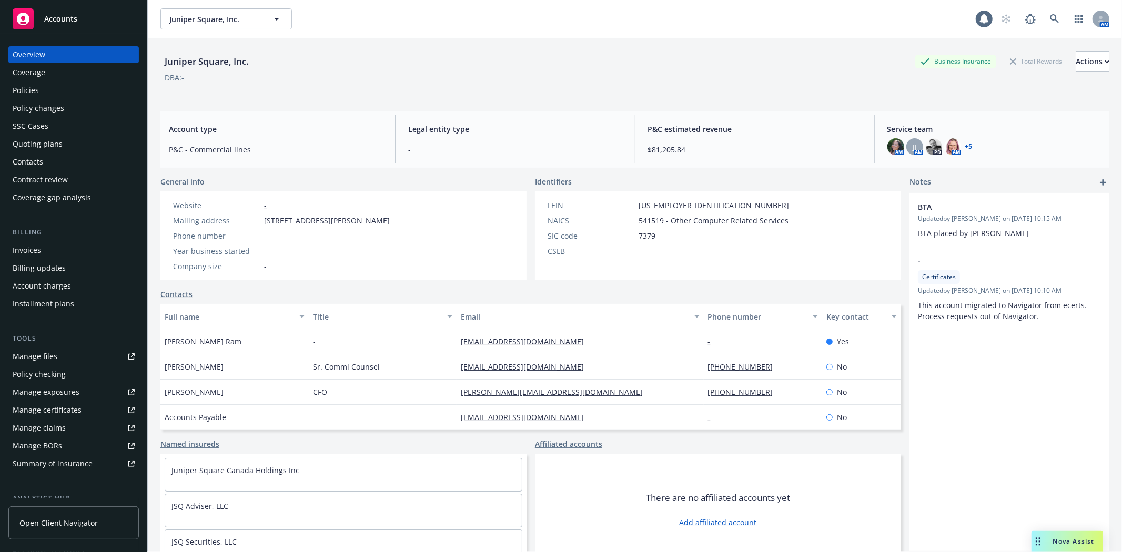
click at [39, 359] on div "Manage files" at bounding box center [35, 356] width 45 height 17
click at [38, 86] on div "Policies" at bounding box center [26, 90] width 26 height 17
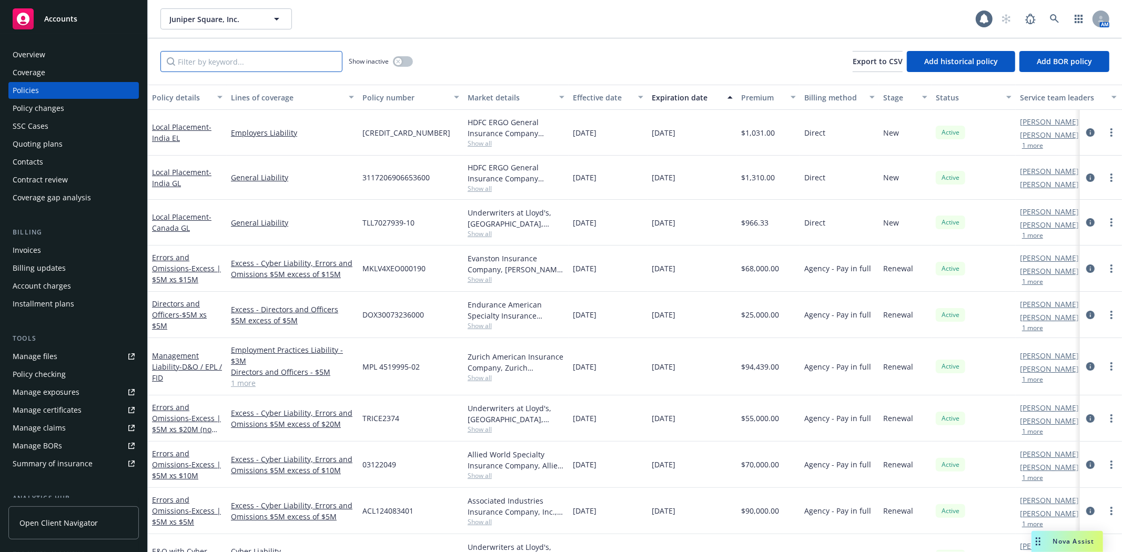
click at [230, 60] on input "Filter by keyword..." at bounding box center [251, 61] width 182 height 21
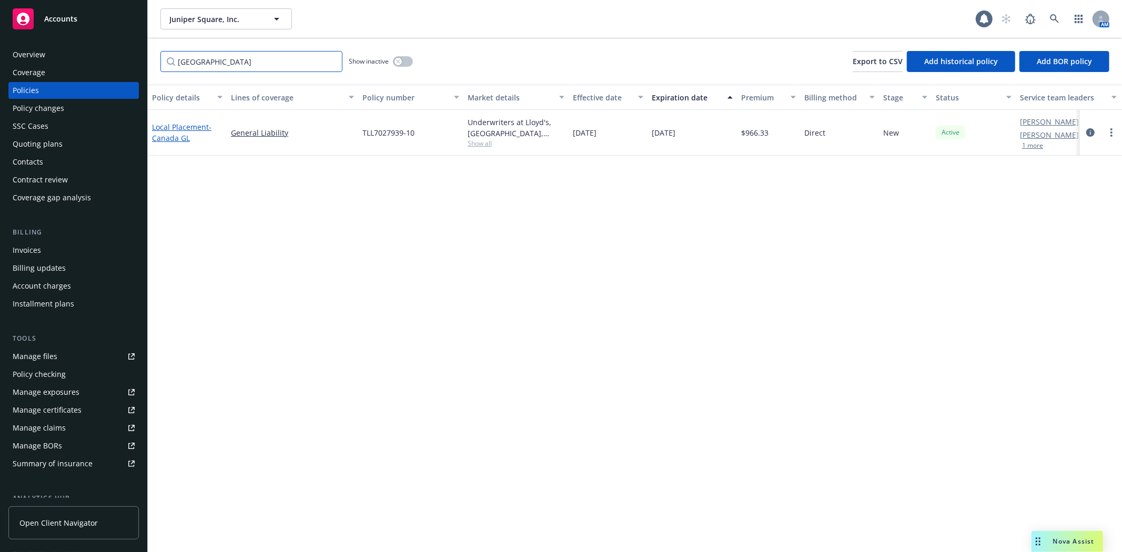
type input "canada"
click at [204, 124] on link "Local Placement - Canada GL" at bounding box center [181, 132] width 59 height 21
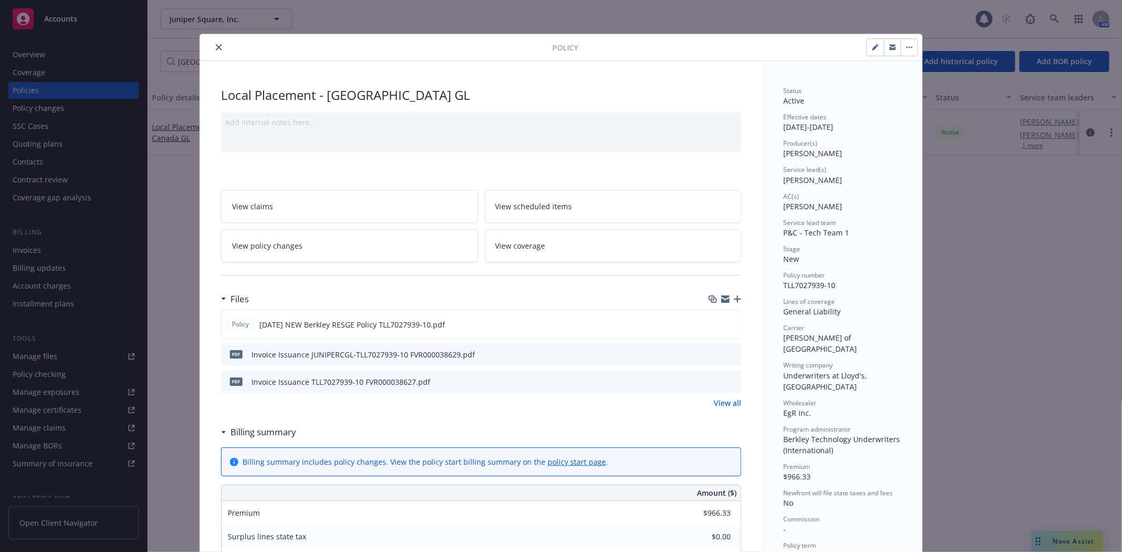
click at [728, 352] on icon "preview file" at bounding box center [730, 353] width 9 height 7
click at [729, 325] on icon "preview file" at bounding box center [730, 323] width 9 height 7
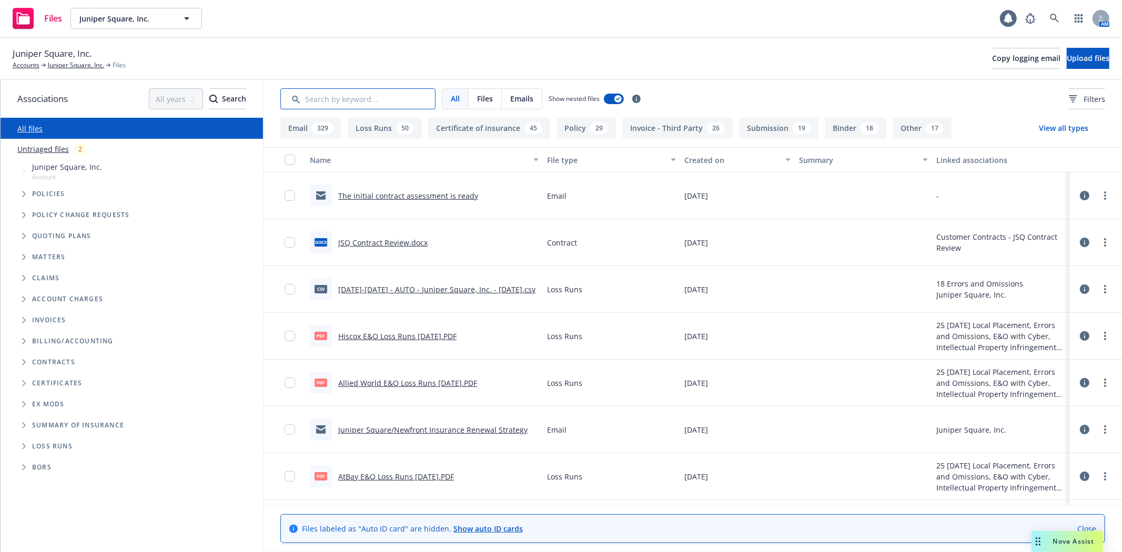
click at [330, 102] on input "Search by keyword..." at bounding box center [357, 98] width 155 height 21
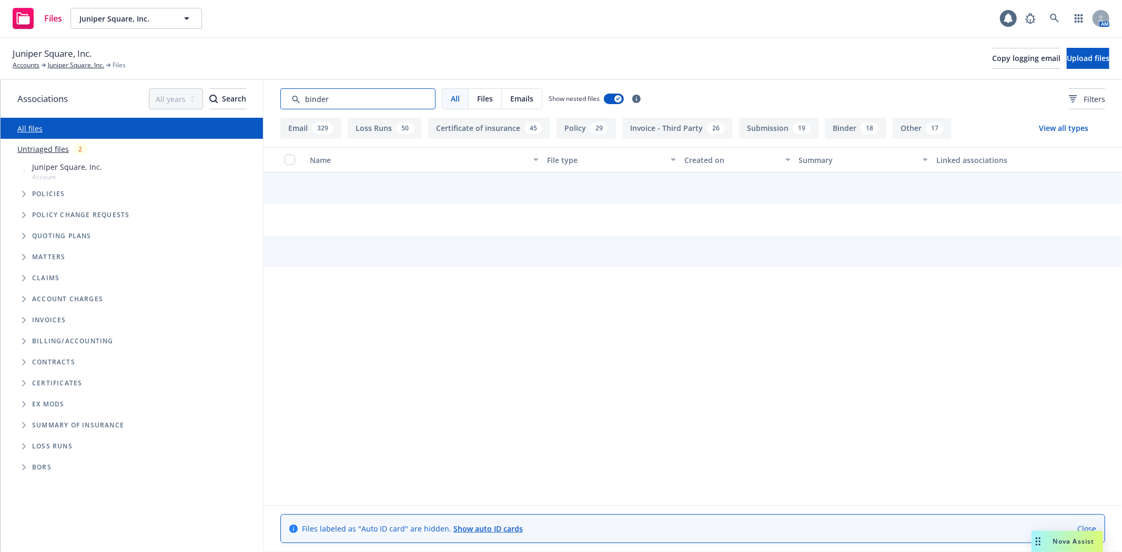
type input "binder"
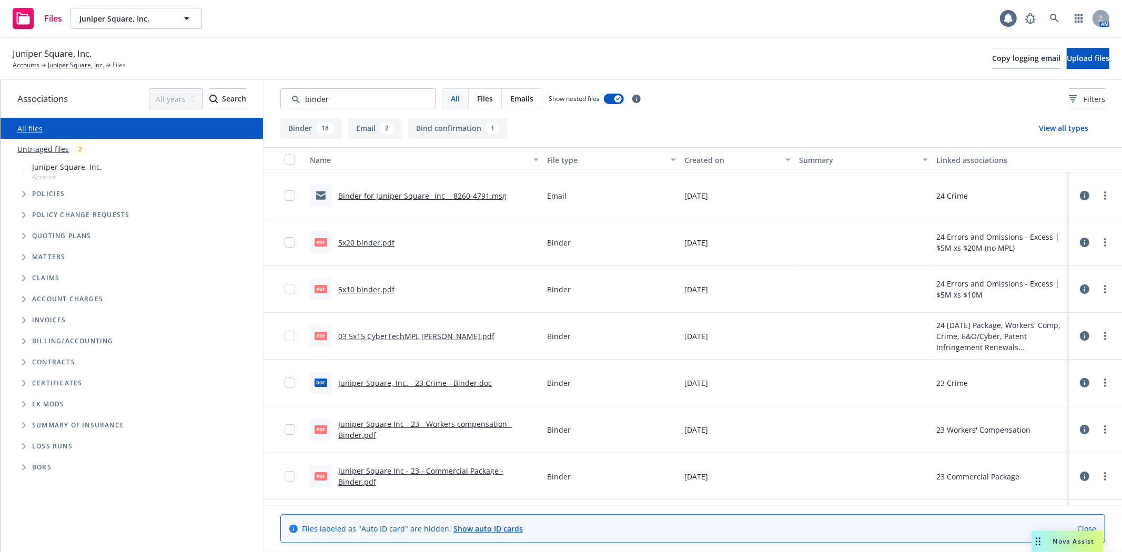
click at [484, 194] on link "Binder for Juniper Square_ Inc__ 8260-4791.msg" at bounding box center [422, 196] width 168 height 10
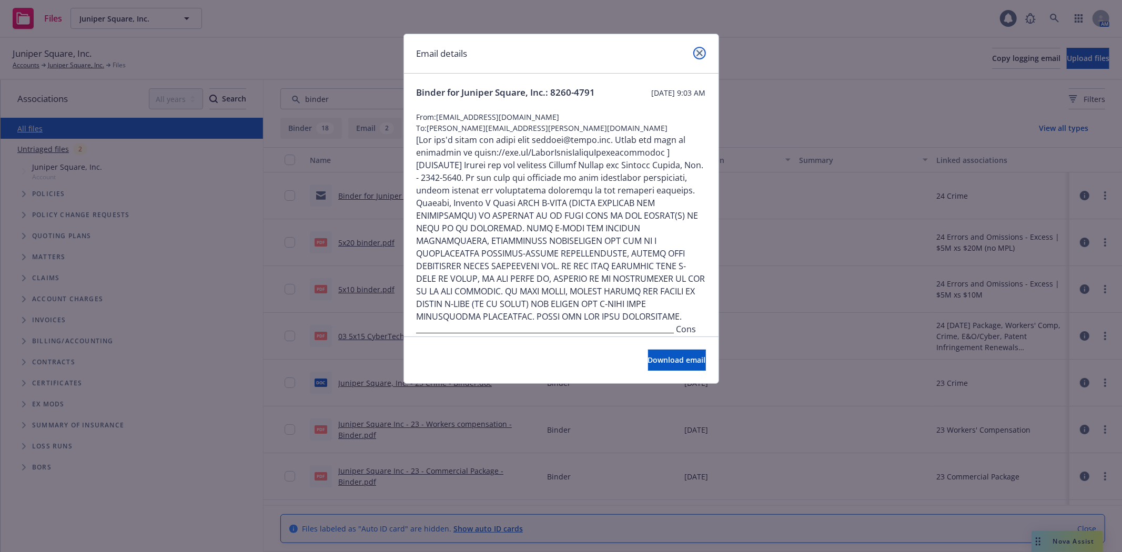
click at [701, 54] on icon "close" at bounding box center [699, 53] width 6 height 6
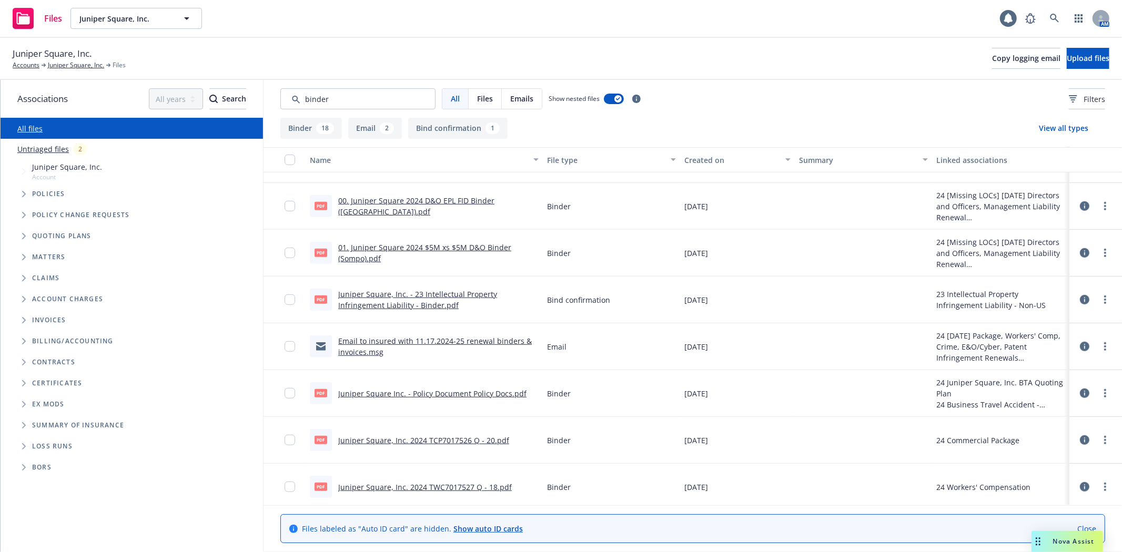
scroll to position [644, 0]
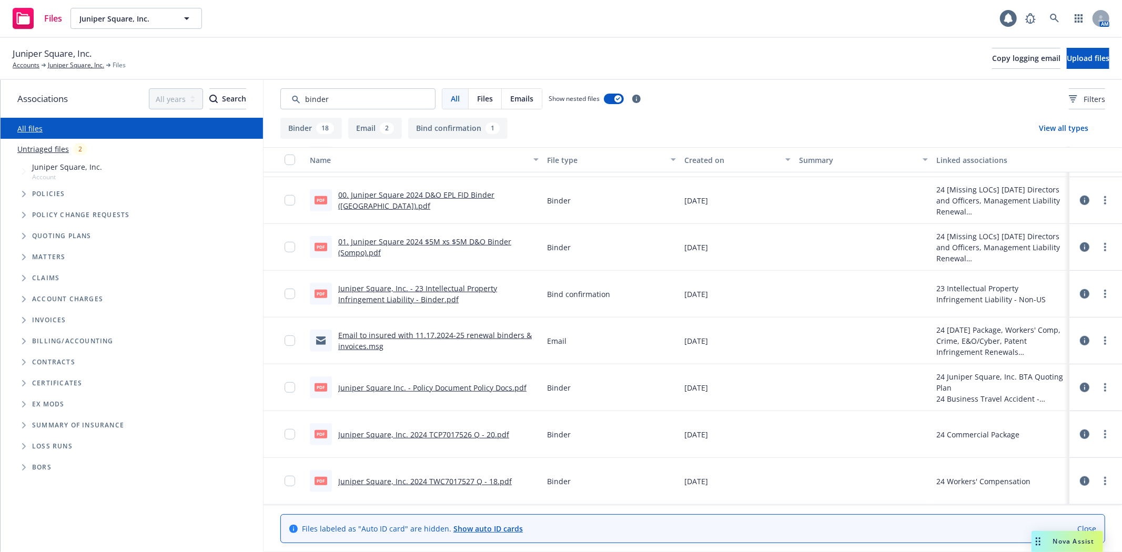
click at [395, 386] on link "Juniper Square Inc. - Policy Document Policy Docs.pdf" at bounding box center [432, 388] width 188 height 10
